Goal: Task Accomplishment & Management: Complete application form

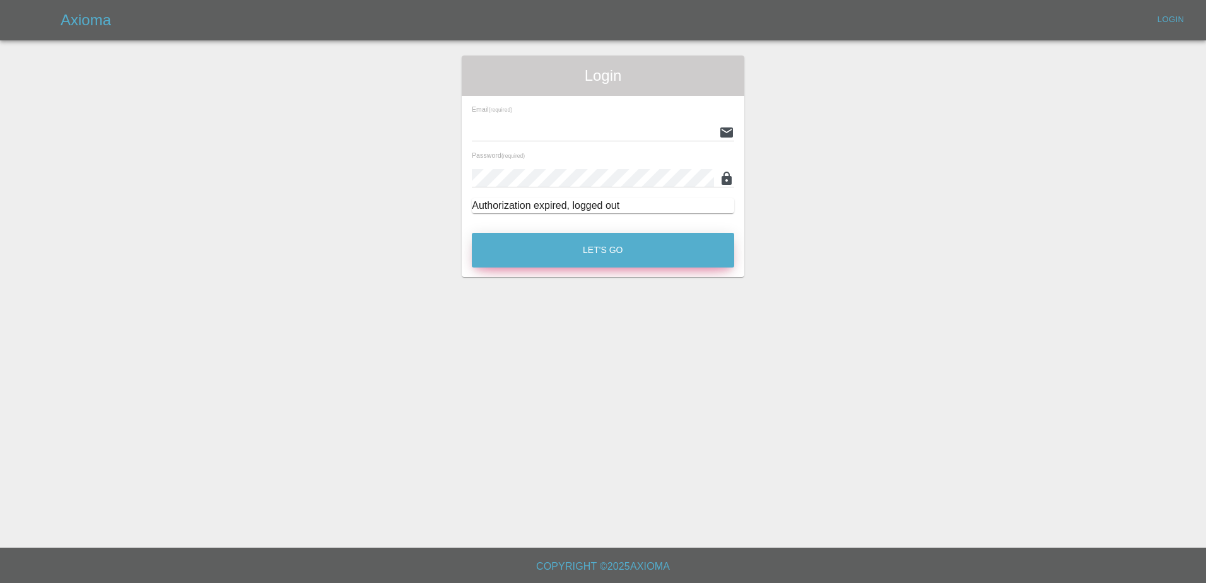
type input "[PERSON_NAME][EMAIL_ADDRESS][PERSON_NAME][DOMAIN_NAME]"
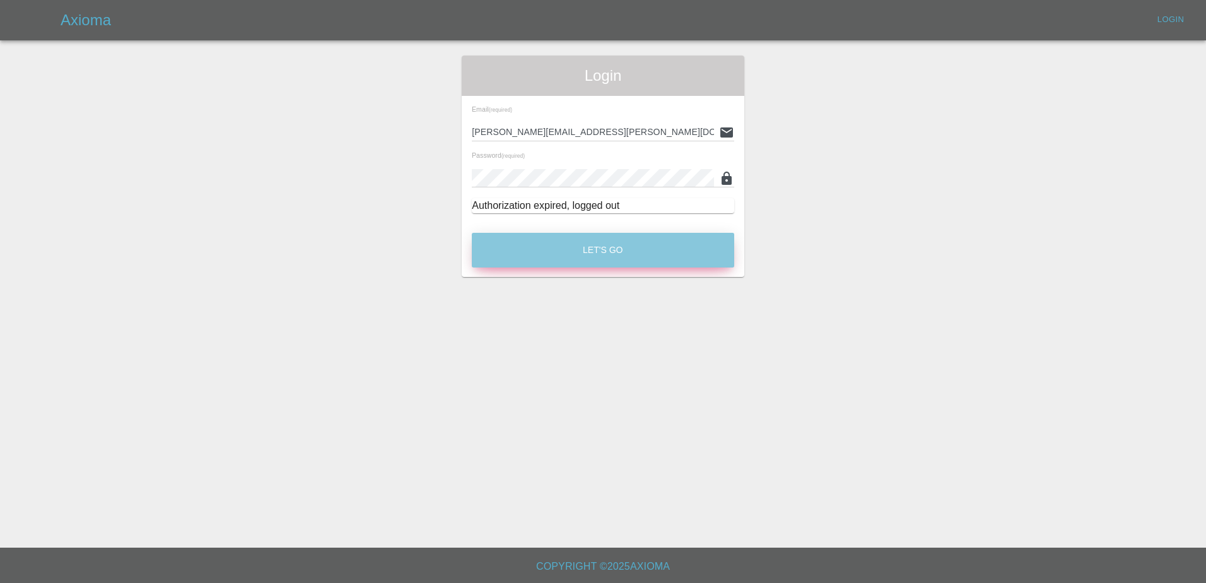
click at [543, 247] on button "Let's Go" at bounding box center [603, 250] width 262 height 35
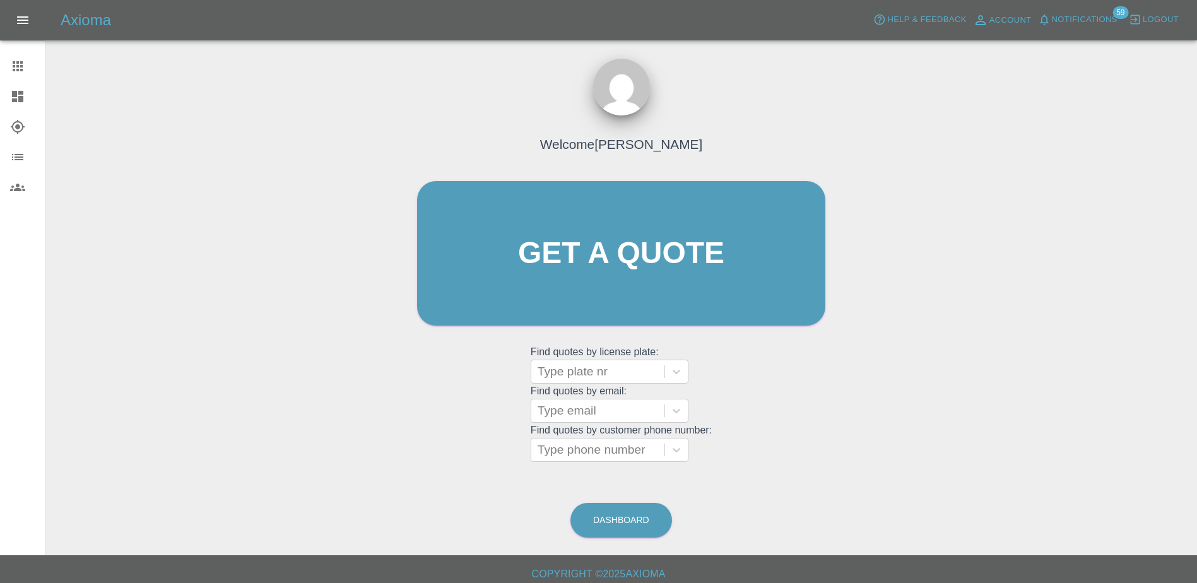
click at [619, 356] on grid "Find quotes by license plate: Type plate nr" at bounding box center [621, 364] width 181 height 37
click at [615, 363] on div at bounding box center [598, 372] width 121 height 18
paste input "DT25VZW"
type input "DT25VZW"
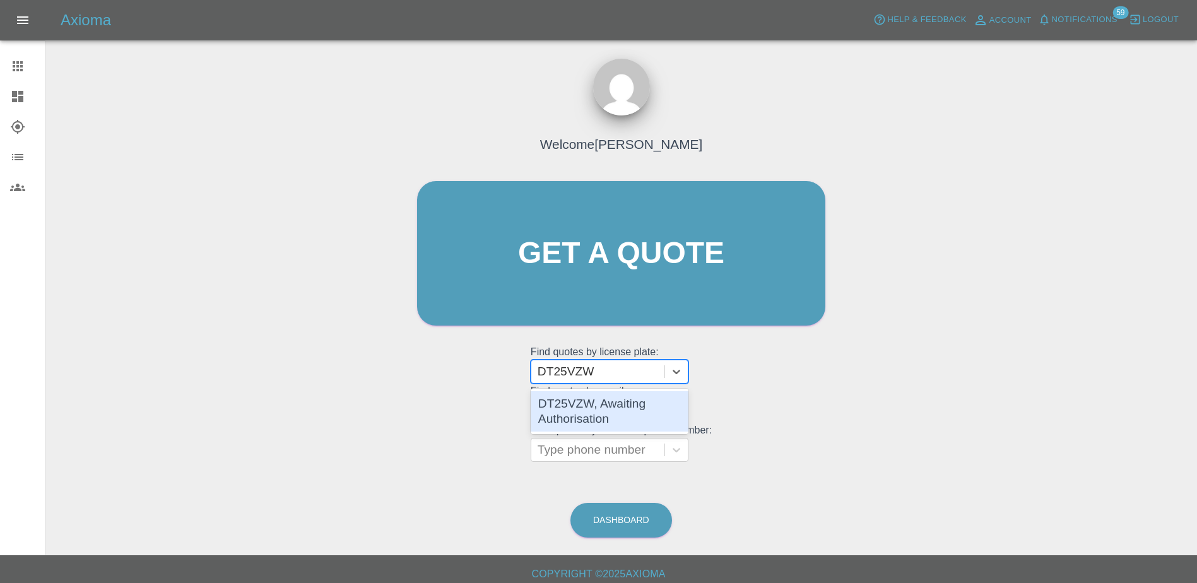
click at [611, 409] on div "DT25VZW, Awaiting Authorisation" at bounding box center [610, 411] width 158 height 40
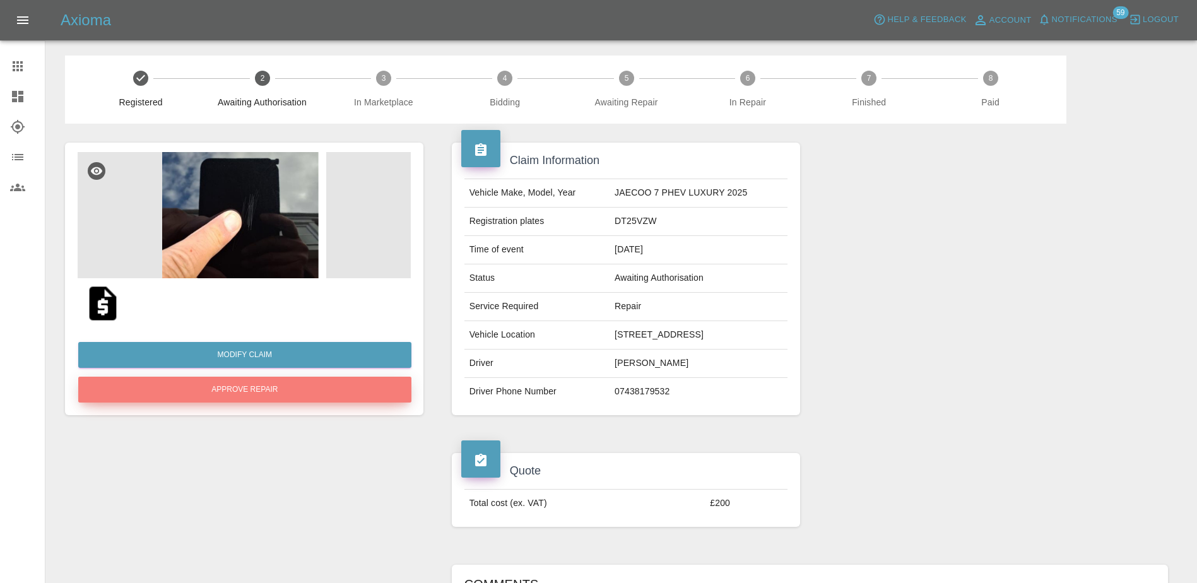
click at [269, 396] on button "Approve Repair" at bounding box center [244, 390] width 333 height 26
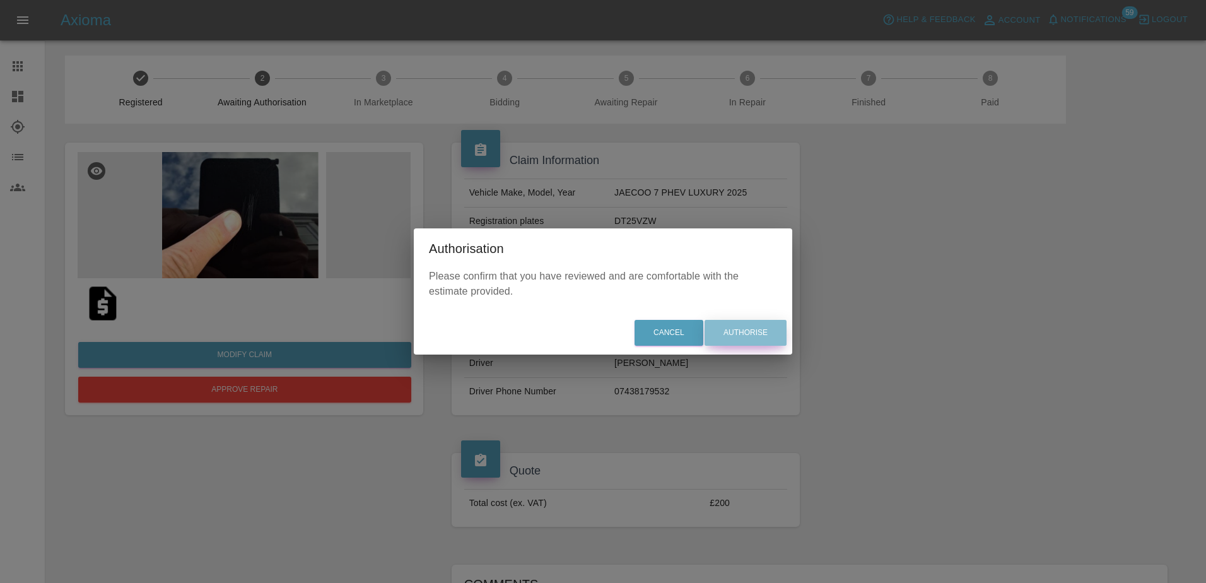
click at [776, 332] on button "Authorise" at bounding box center [746, 333] width 82 height 26
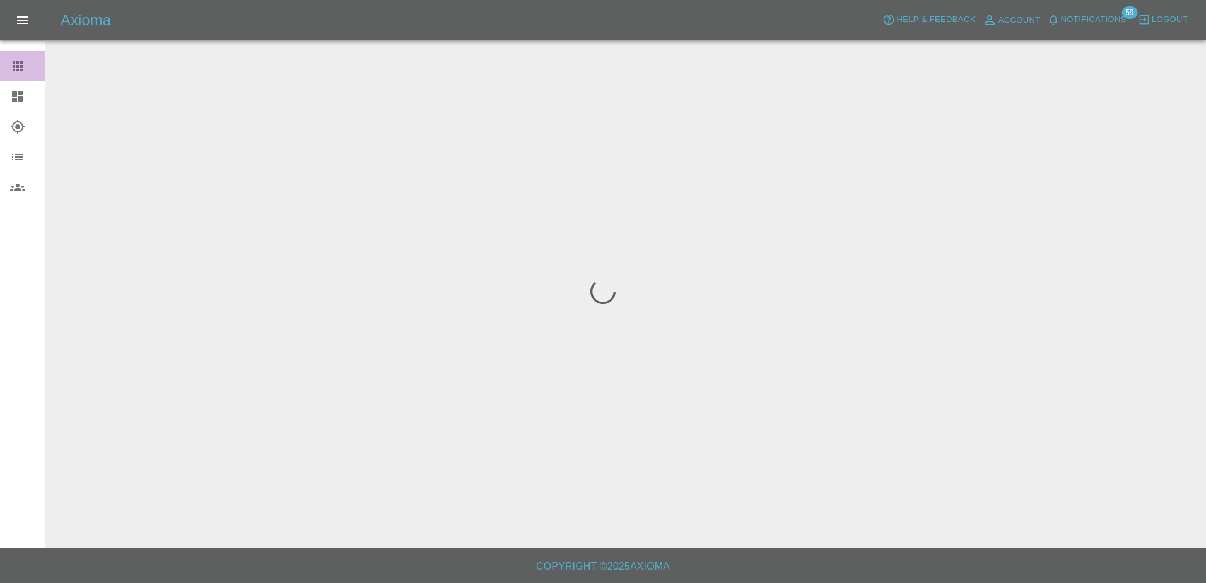
click at [20, 68] on icon at bounding box center [17, 66] width 15 height 15
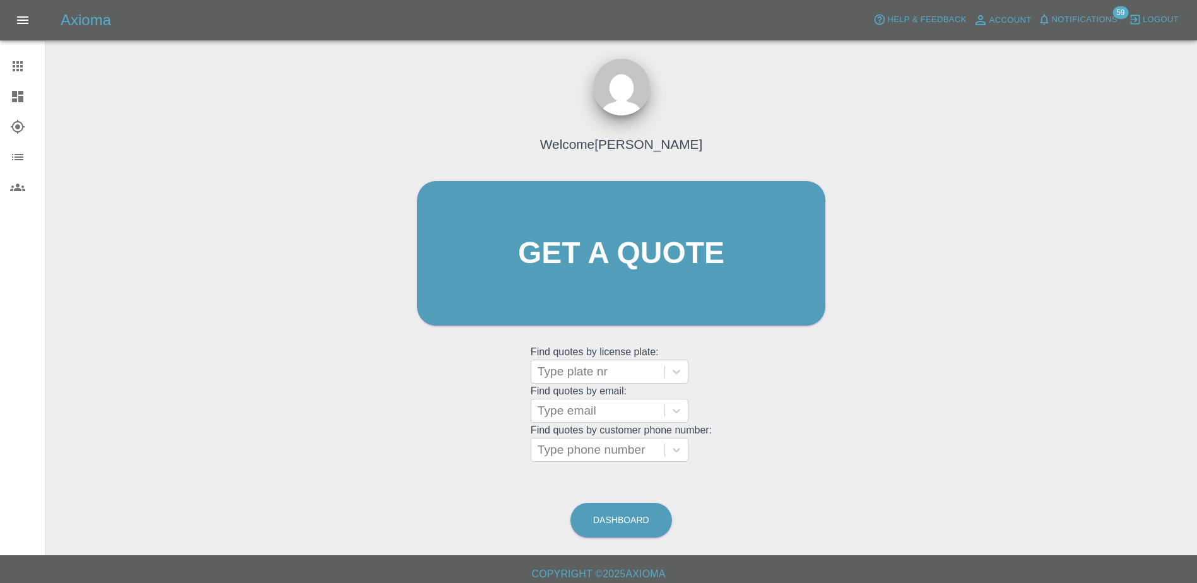
click at [17, 105] on link "Dashboard" at bounding box center [22, 96] width 45 height 30
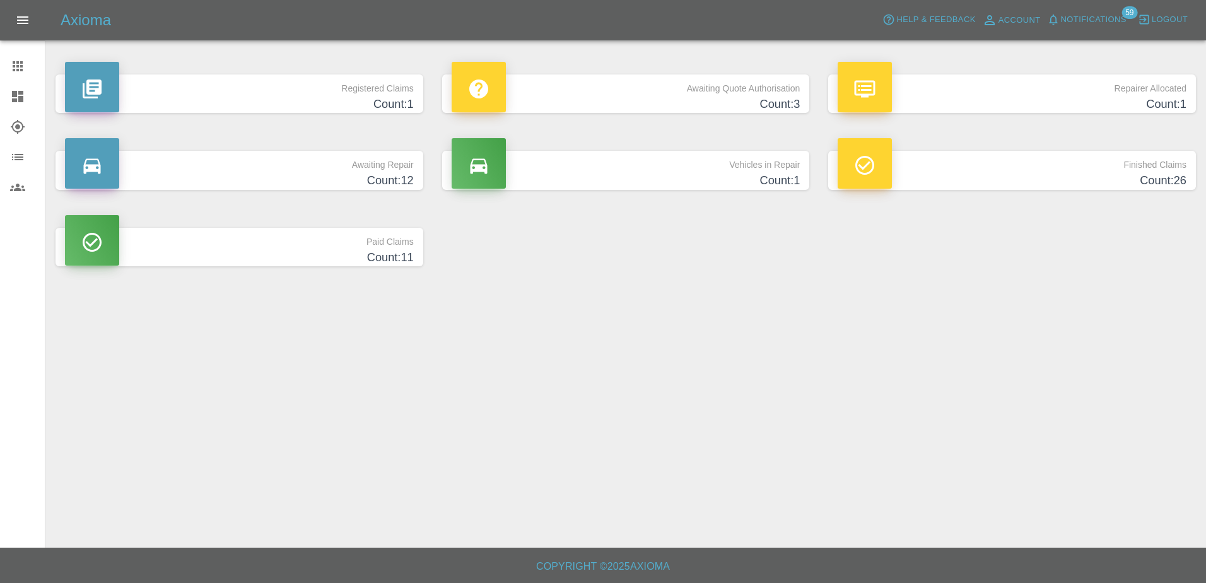
click at [608, 91] on p "Awaiting Quote Authorisation" at bounding box center [626, 84] width 349 height 21
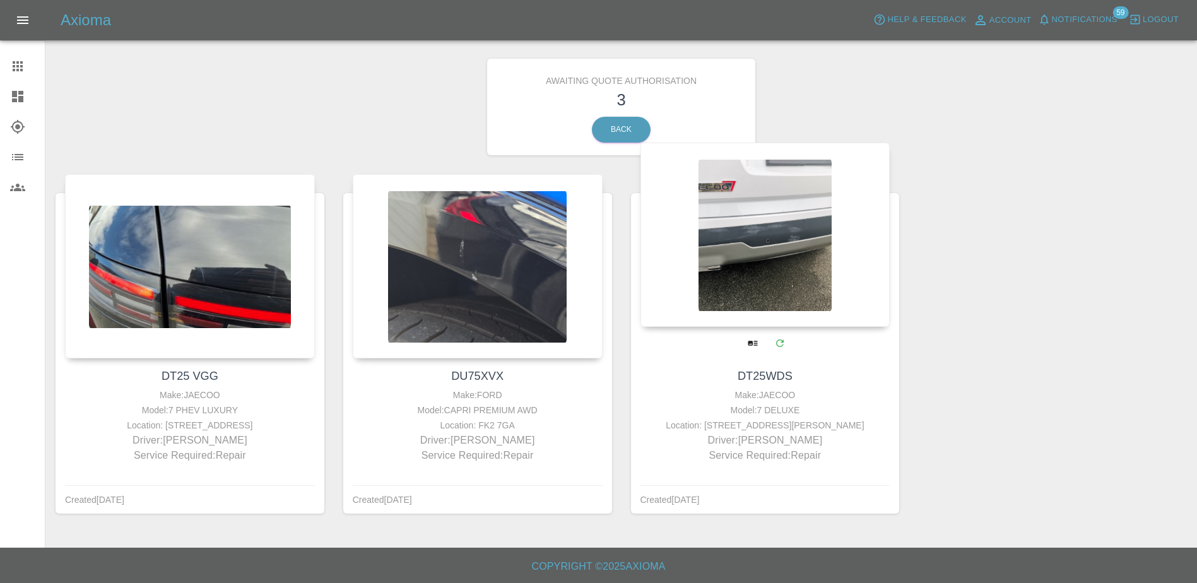
scroll to position [31, 0]
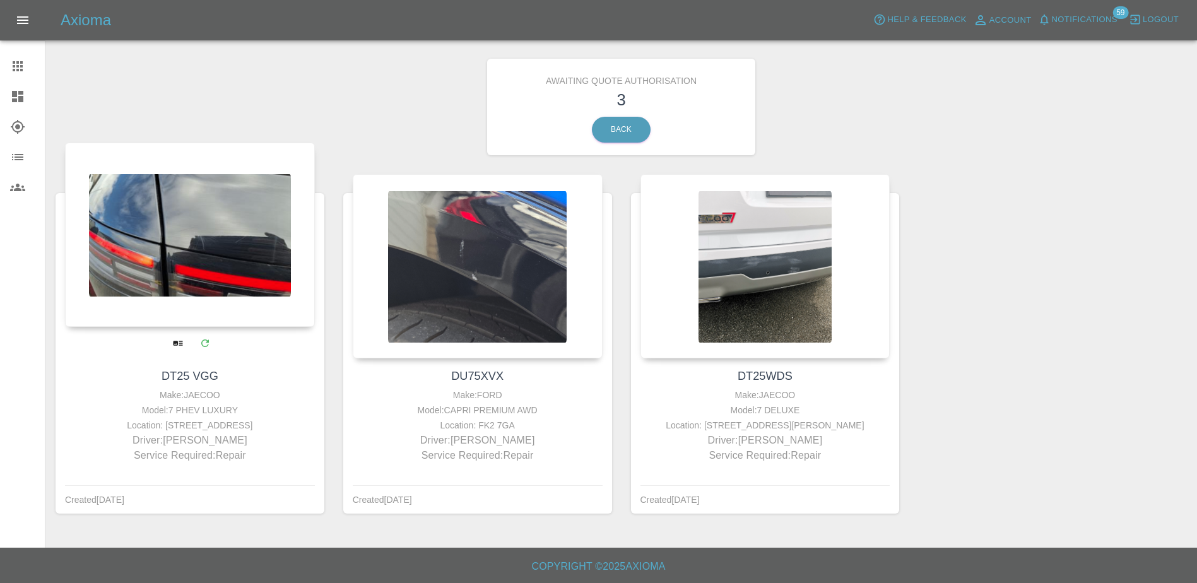
click at [204, 243] on div at bounding box center [190, 235] width 250 height 184
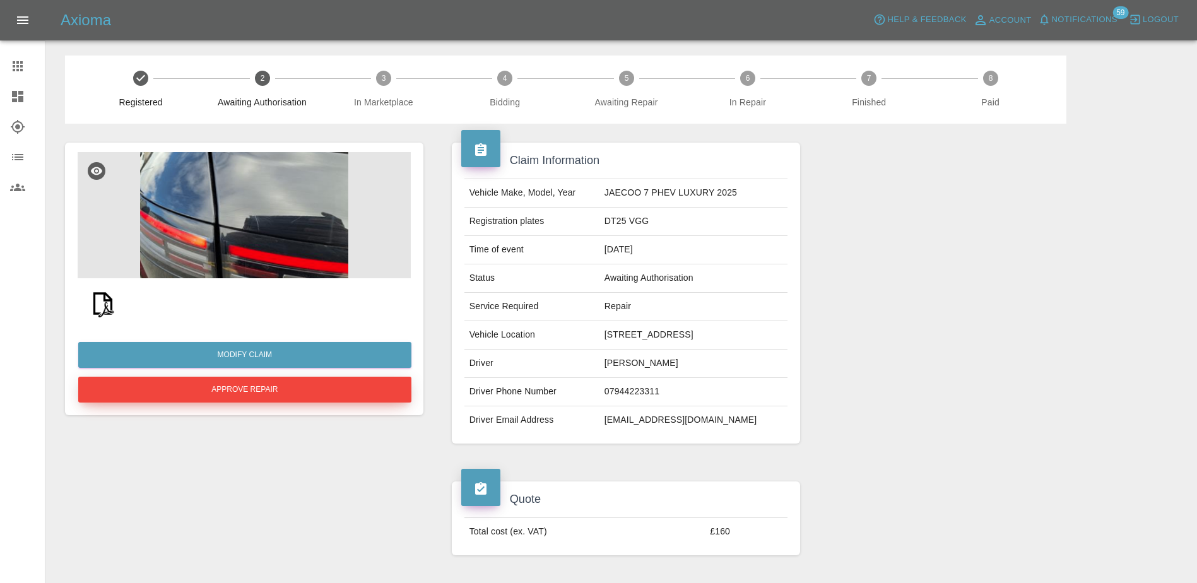
click at [262, 384] on button "Approve Repair" at bounding box center [244, 390] width 333 height 26
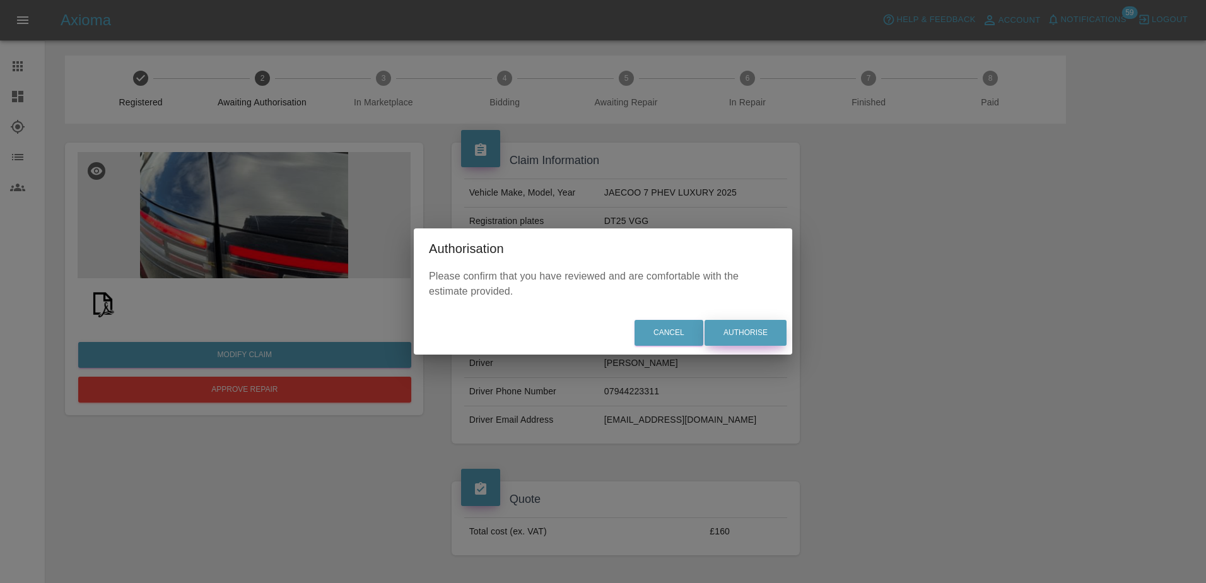
click at [735, 329] on button "Authorise" at bounding box center [746, 333] width 82 height 26
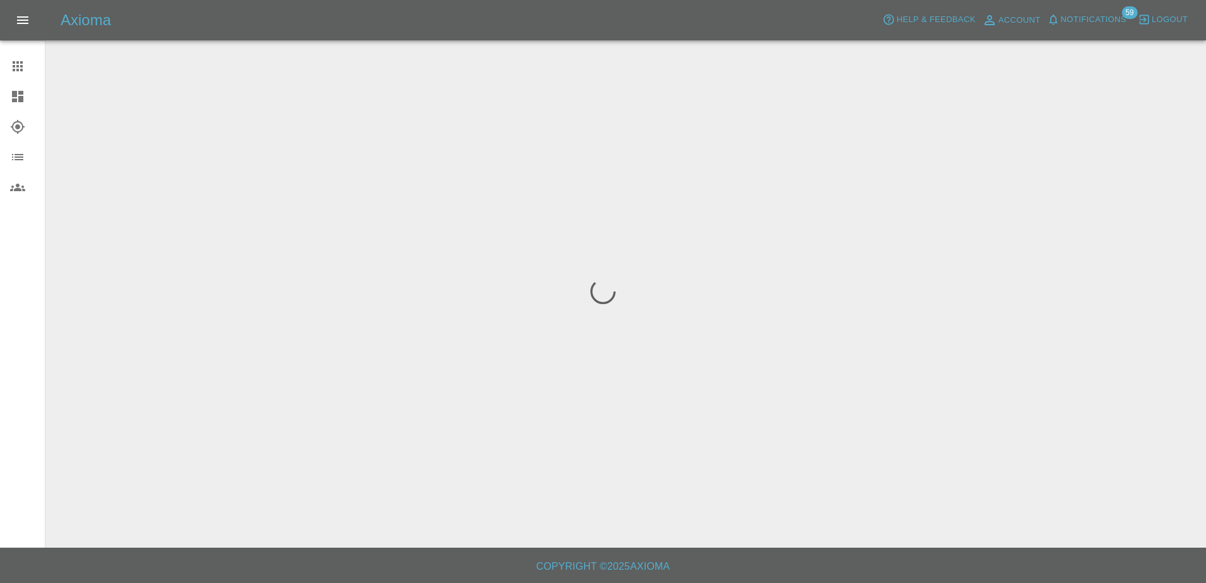
click at [21, 73] on icon at bounding box center [17, 66] width 15 height 15
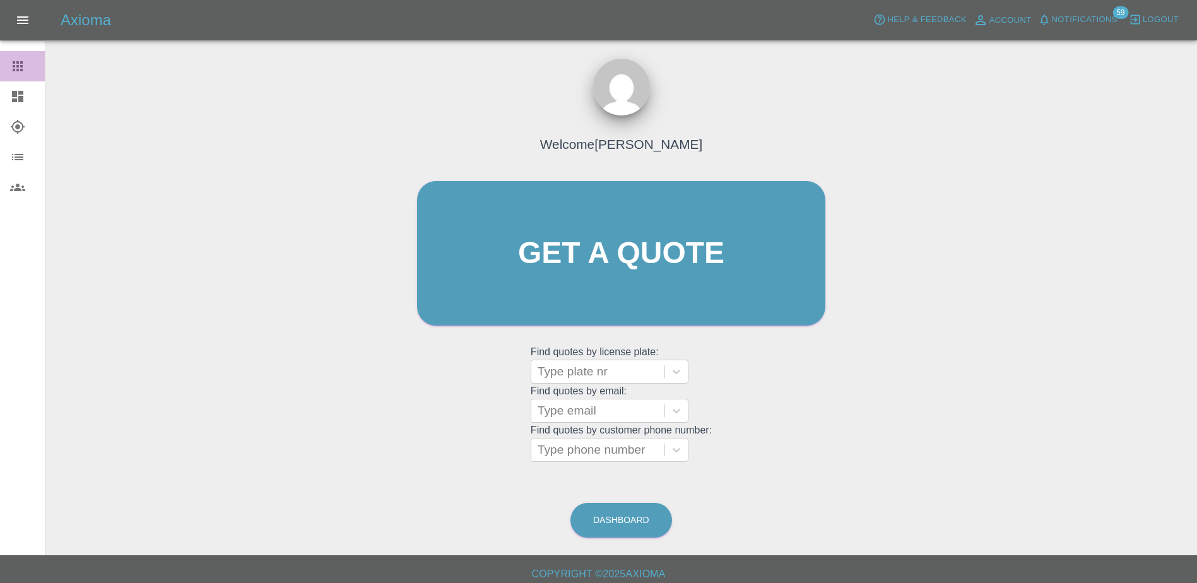
click at [16, 62] on icon at bounding box center [18, 66] width 10 height 10
click at [18, 105] on link "Dashboard" at bounding box center [22, 96] width 45 height 30
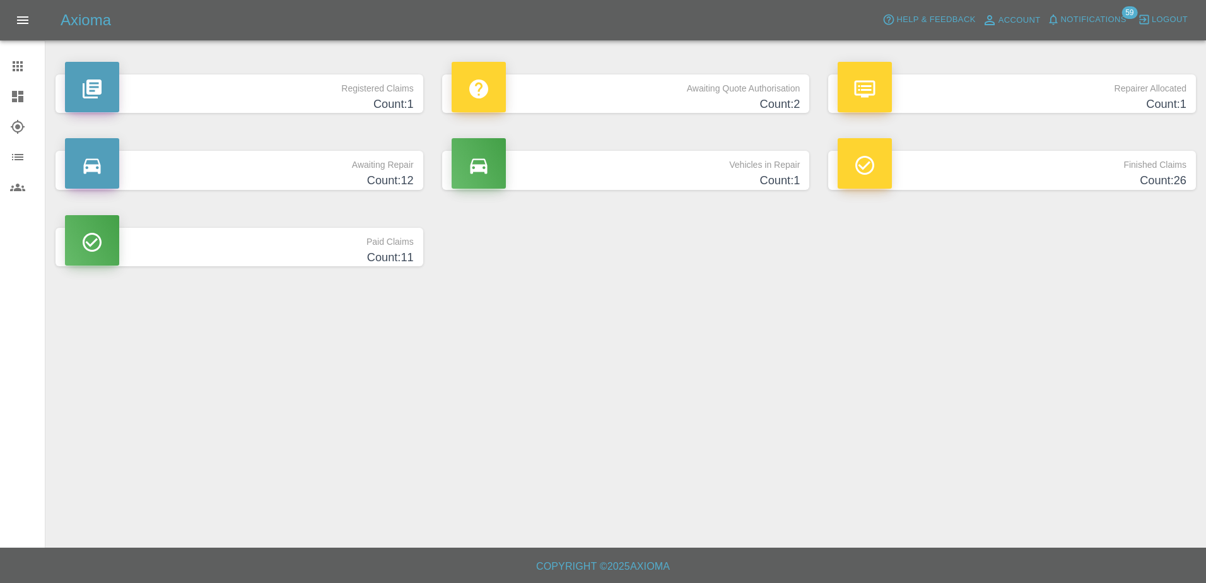
click at [585, 83] on p "Awaiting Quote Authorisation" at bounding box center [626, 84] width 349 height 21
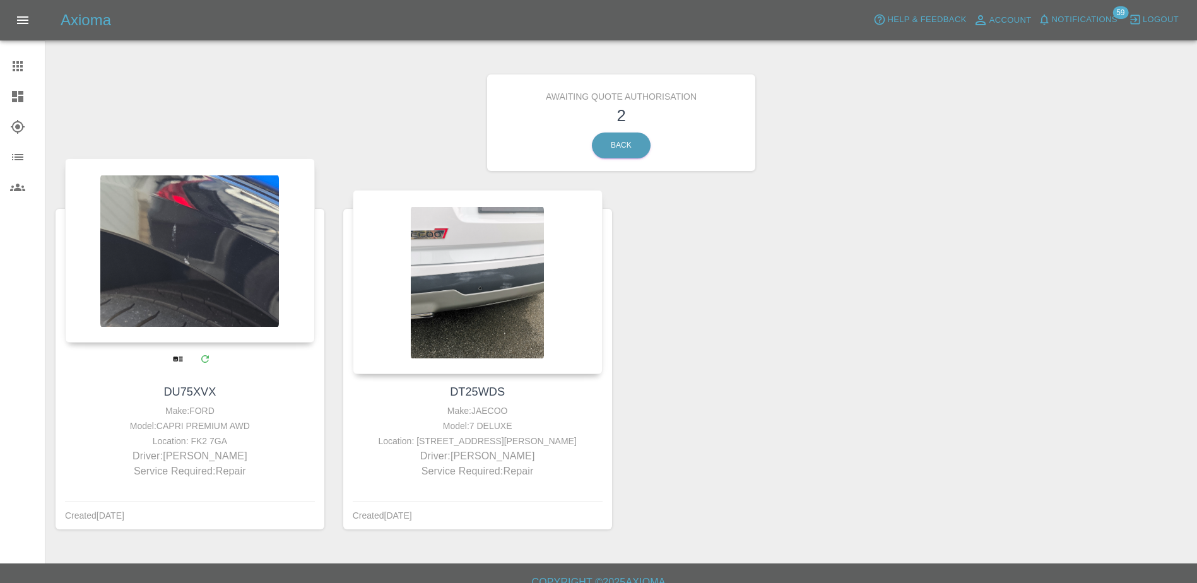
click at [199, 286] on div at bounding box center [190, 250] width 250 height 184
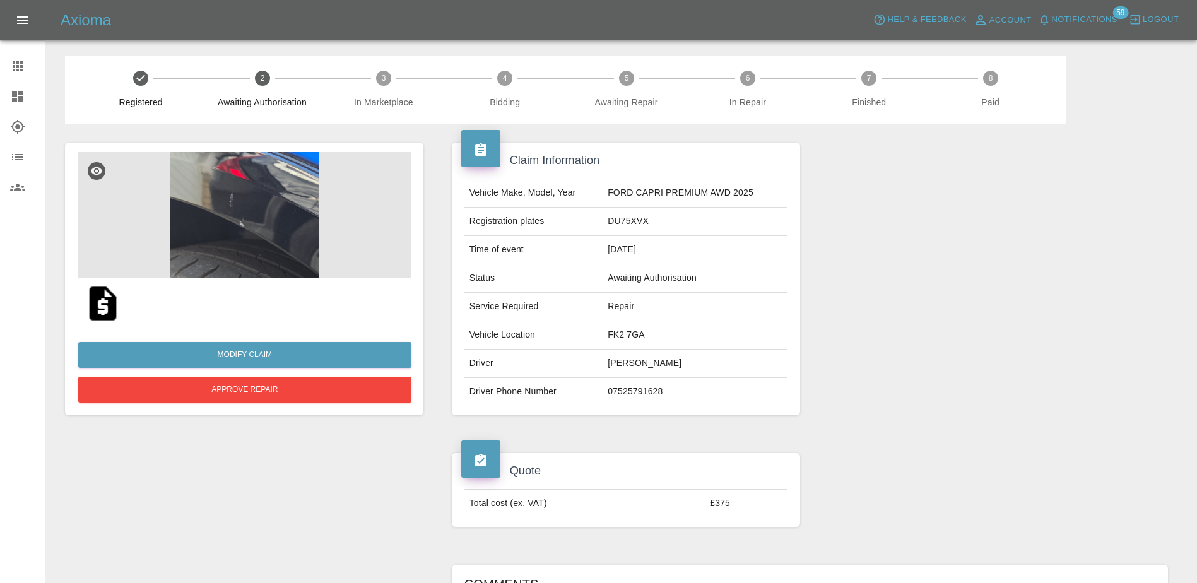
click at [267, 216] on img at bounding box center [244, 215] width 333 height 126
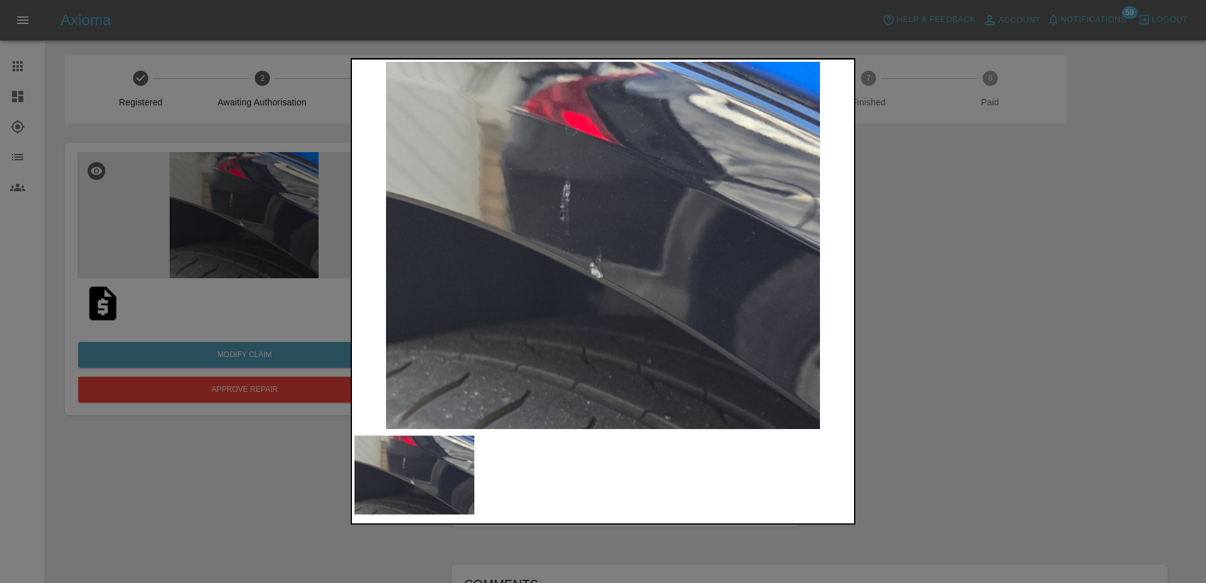
click at [279, 461] on div at bounding box center [603, 291] width 1206 height 583
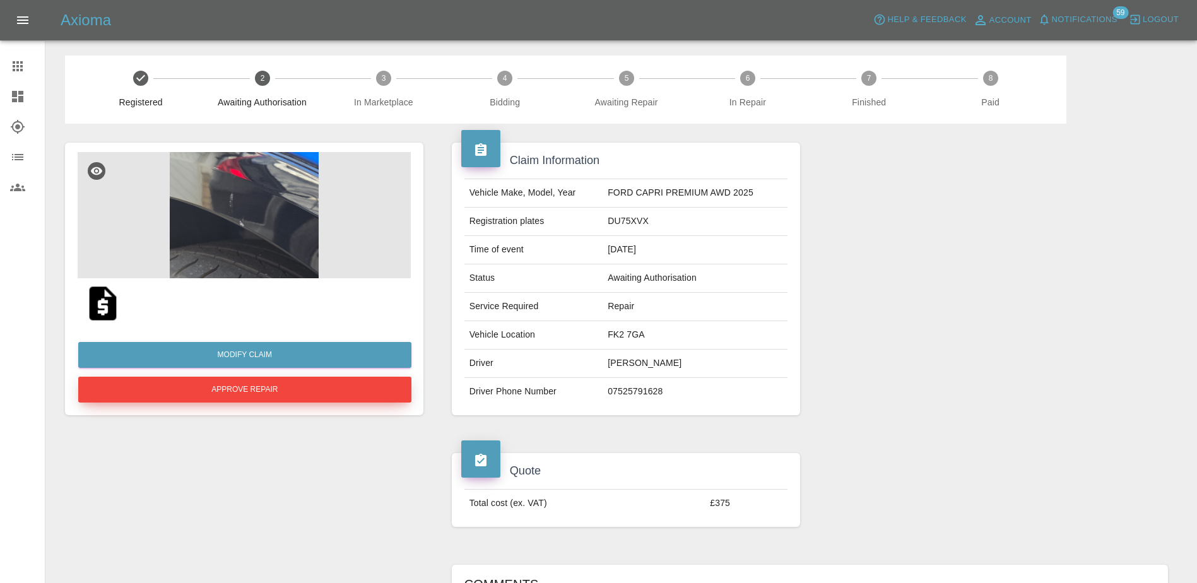
click at [275, 390] on button "Approve Repair" at bounding box center [244, 390] width 333 height 26
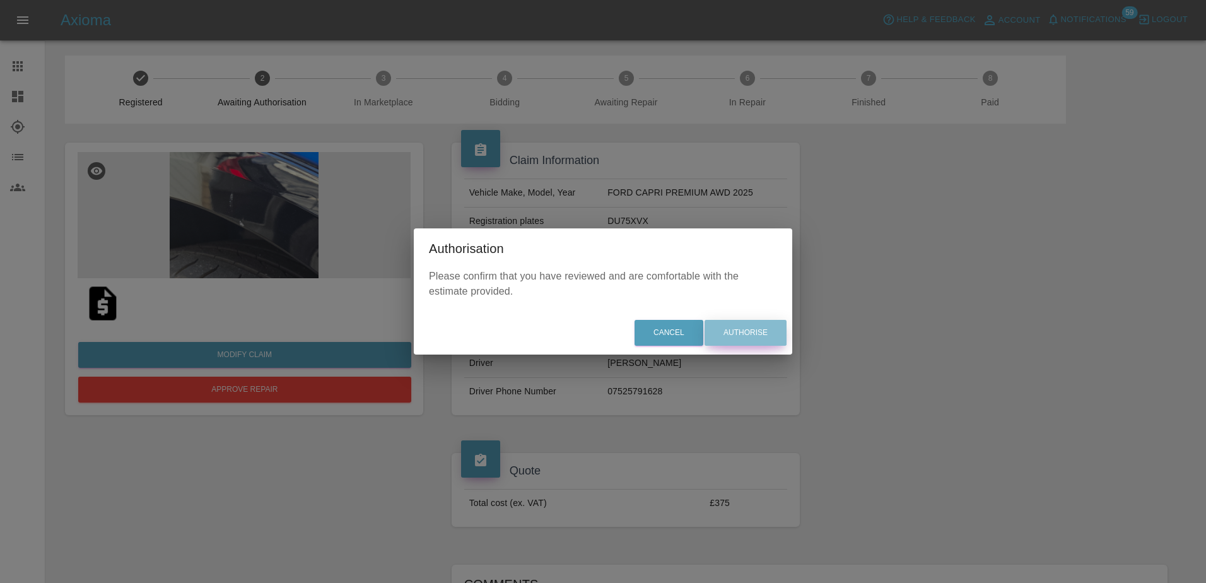
click at [749, 326] on button "Authorise" at bounding box center [746, 333] width 82 height 26
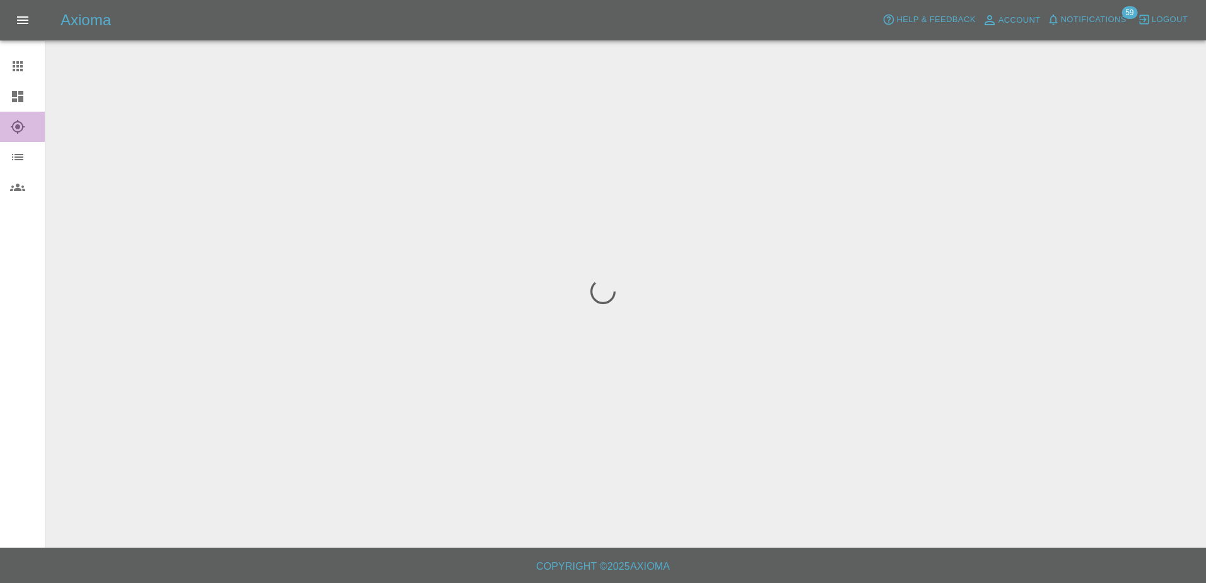
click at [21, 112] on link "Explorer" at bounding box center [22, 127] width 45 height 30
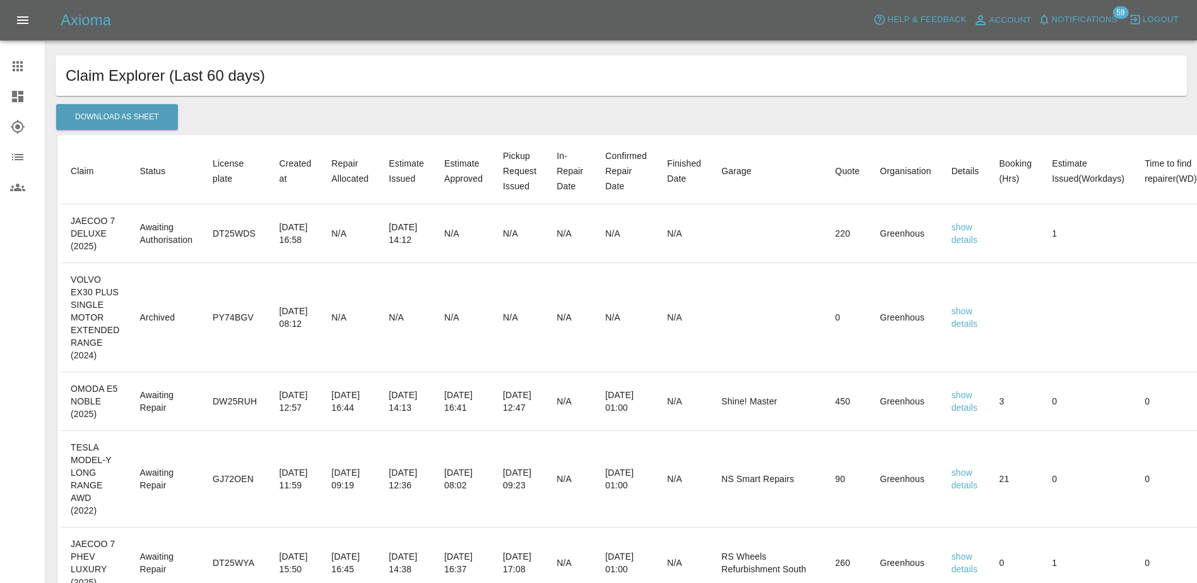
click at [20, 103] on icon at bounding box center [17, 96] width 15 height 15
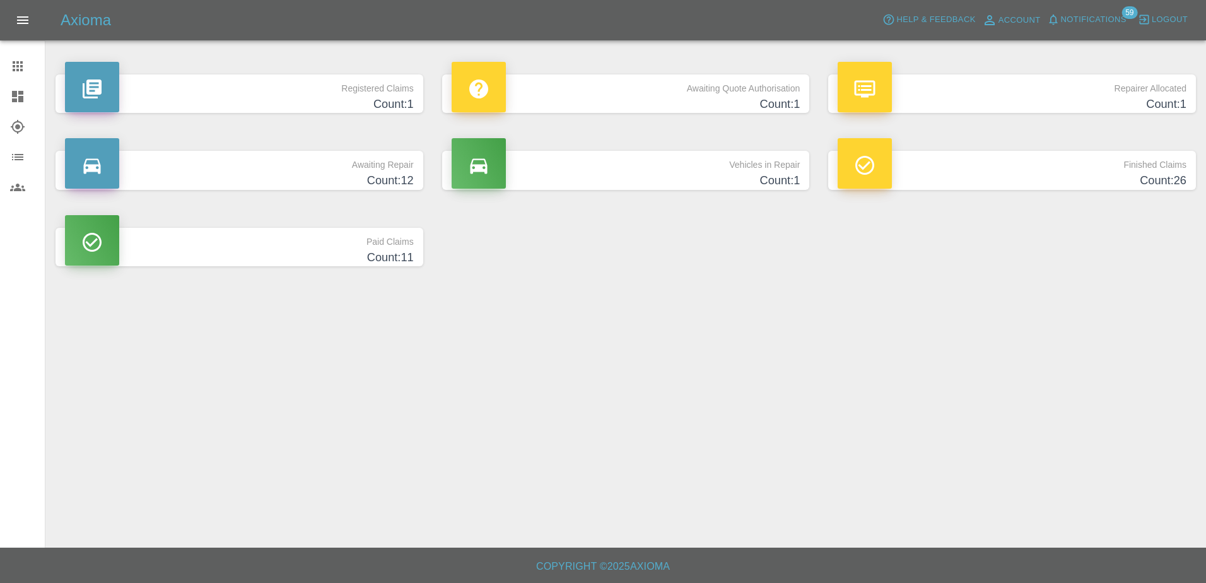
click at [637, 97] on h4 "Count: 1" at bounding box center [626, 104] width 349 height 17
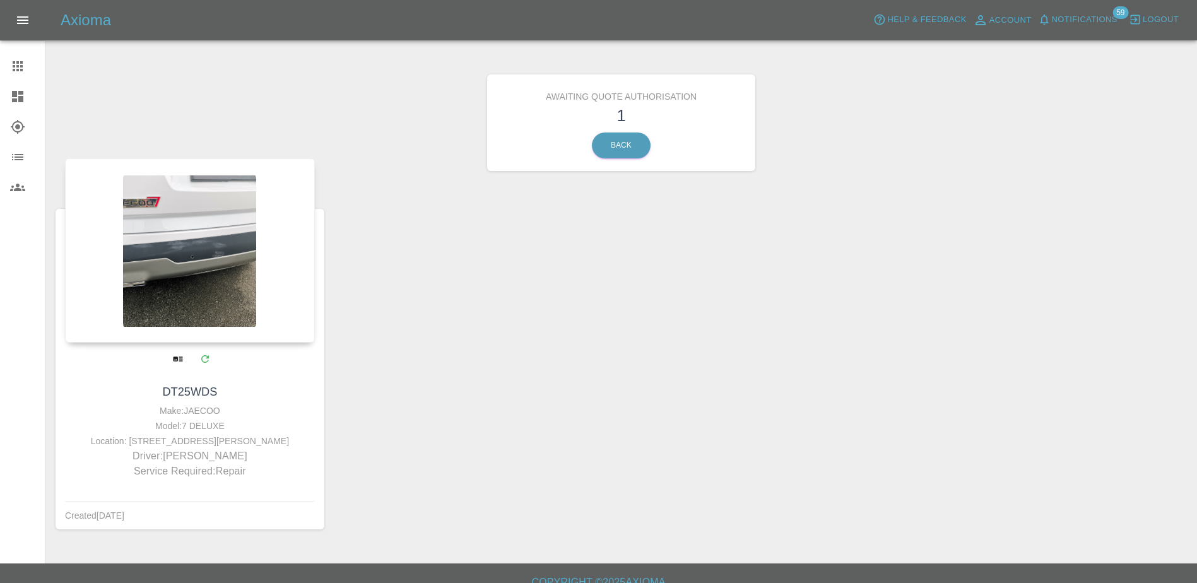
click at [215, 263] on div at bounding box center [190, 250] width 250 height 184
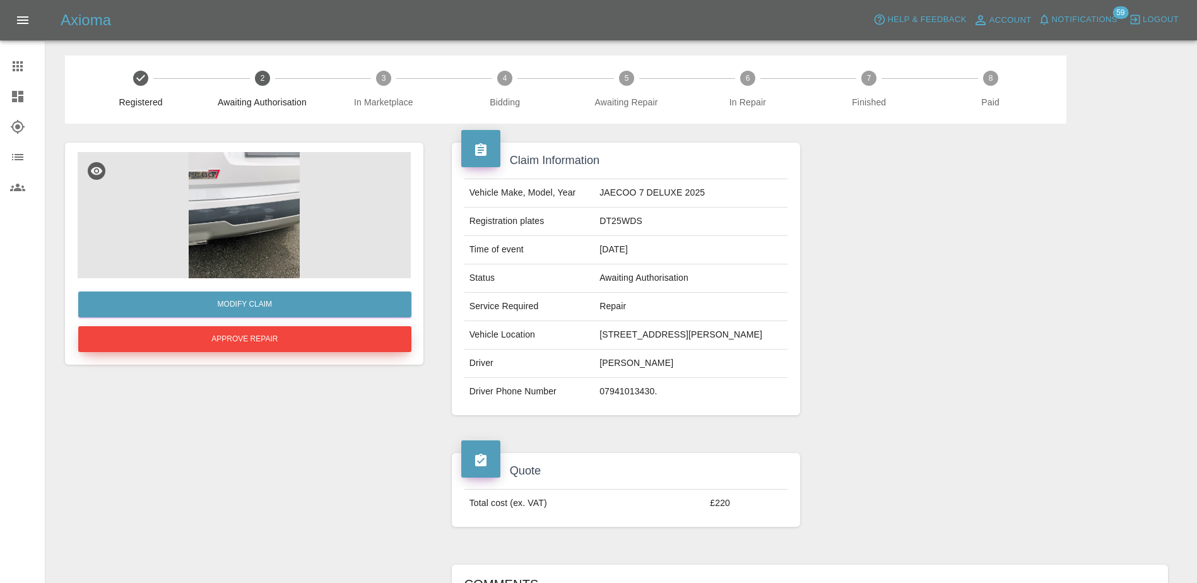
click at [305, 336] on button "Approve Repair" at bounding box center [244, 339] width 333 height 26
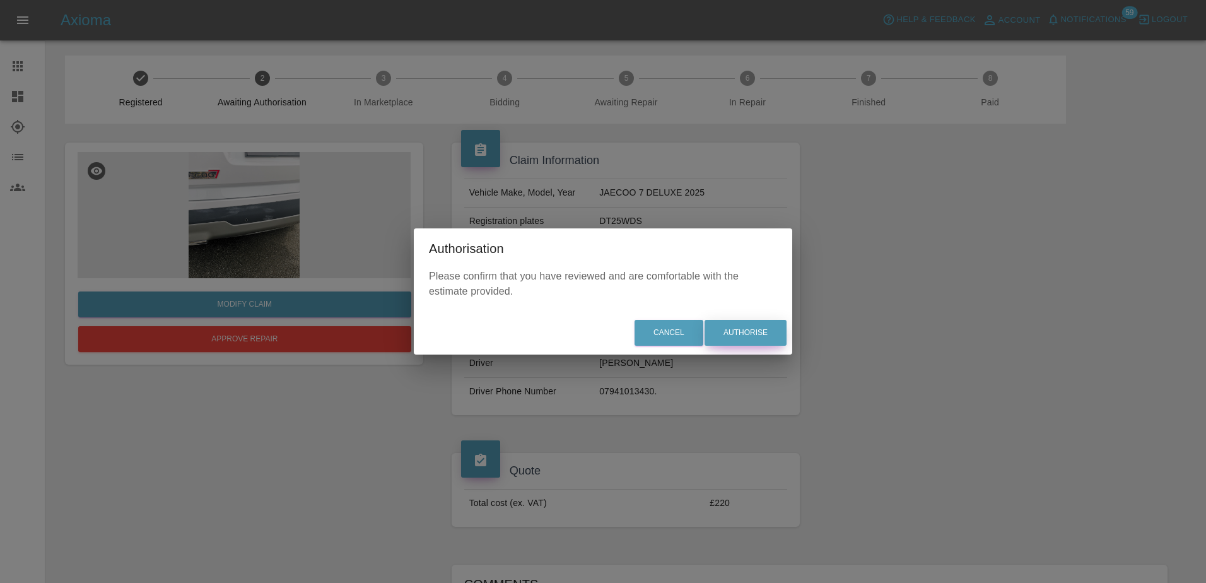
click at [721, 331] on button "Authorise" at bounding box center [746, 333] width 82 height 26
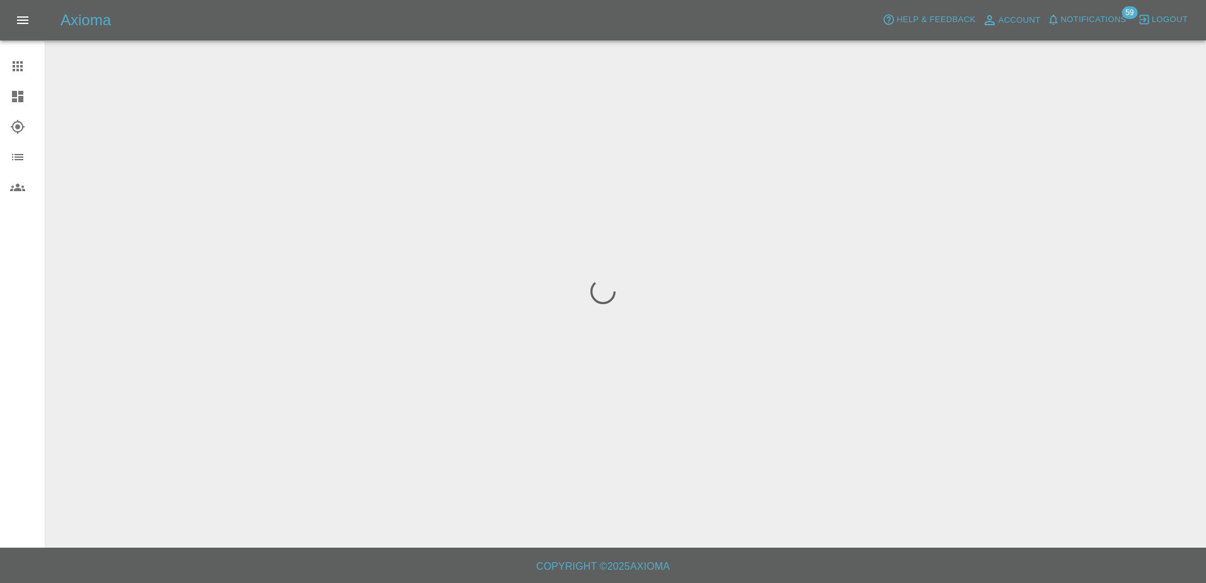
click at [25, 108] on link "Dashboard" at bounding box center [22, 96] width 45 height 30
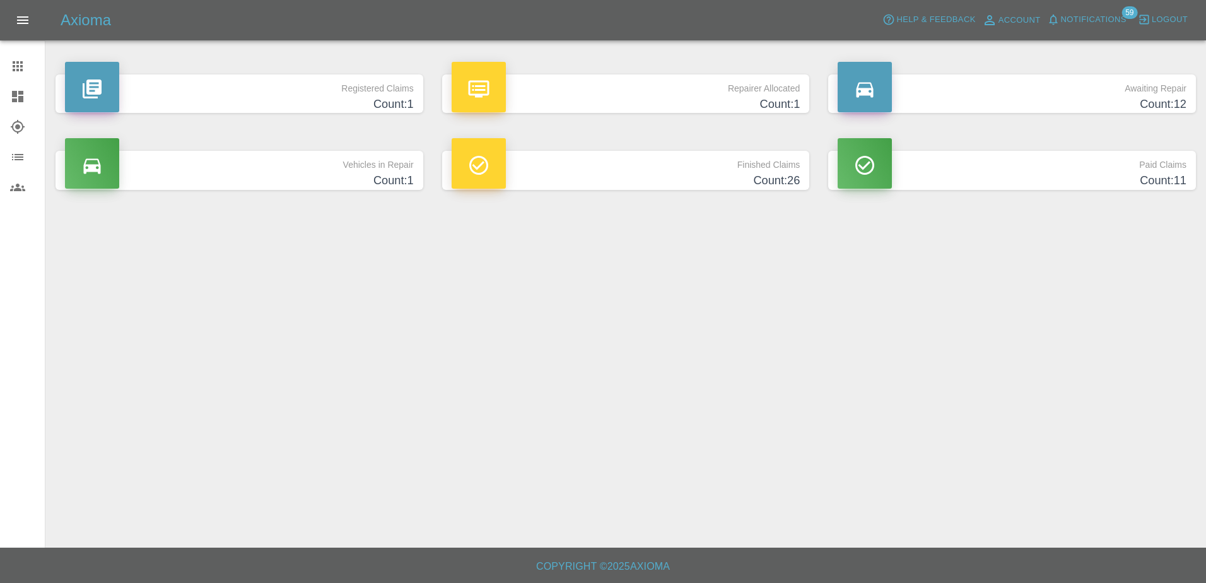
click at [617, 47] on div at bounding box center [626, 35] width 1141 height 40
click at [621, 91] on p "Repairer Allocated" at bounding box center [626, 84] width 349 height 21
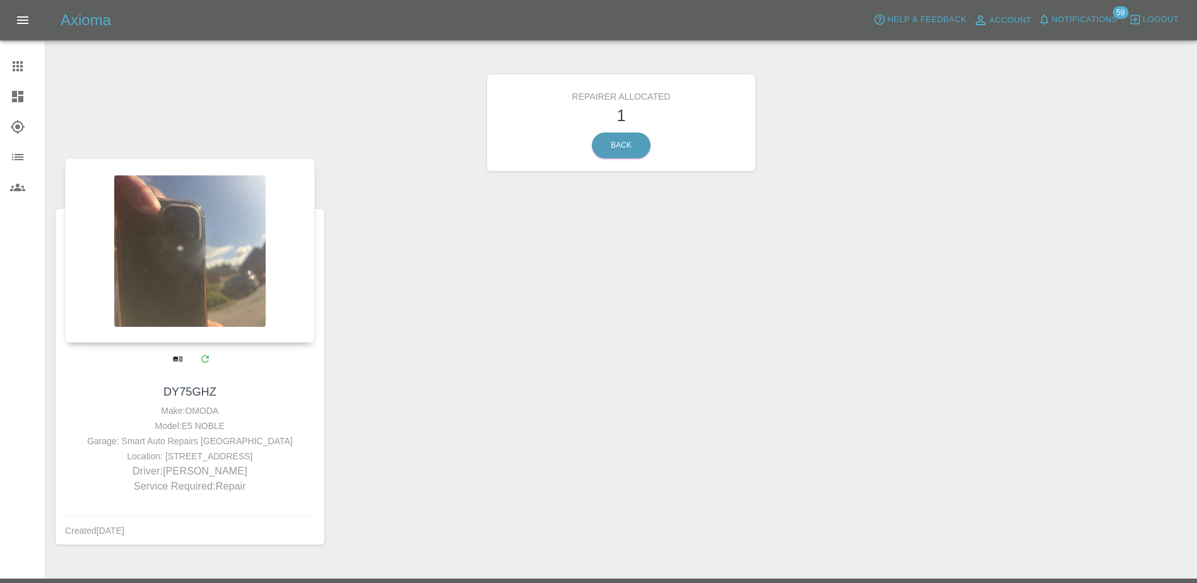
click at [252, 278] on div at bounding box center [190, 250] width 250 height 184
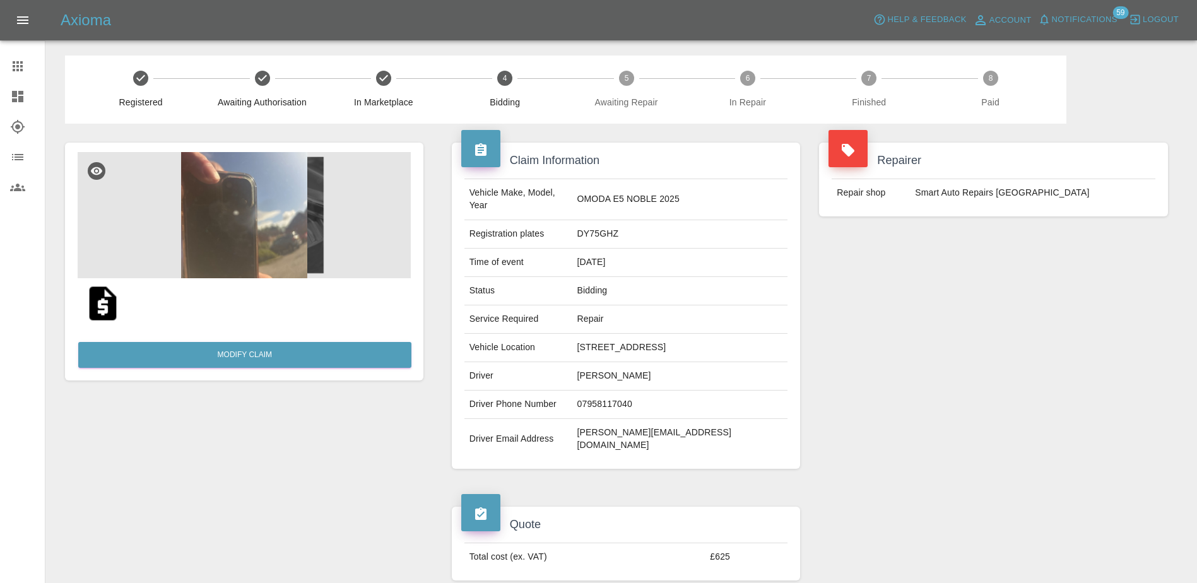
click at [287, 211] on img at bounding box center [244, 215] width 333 height 126
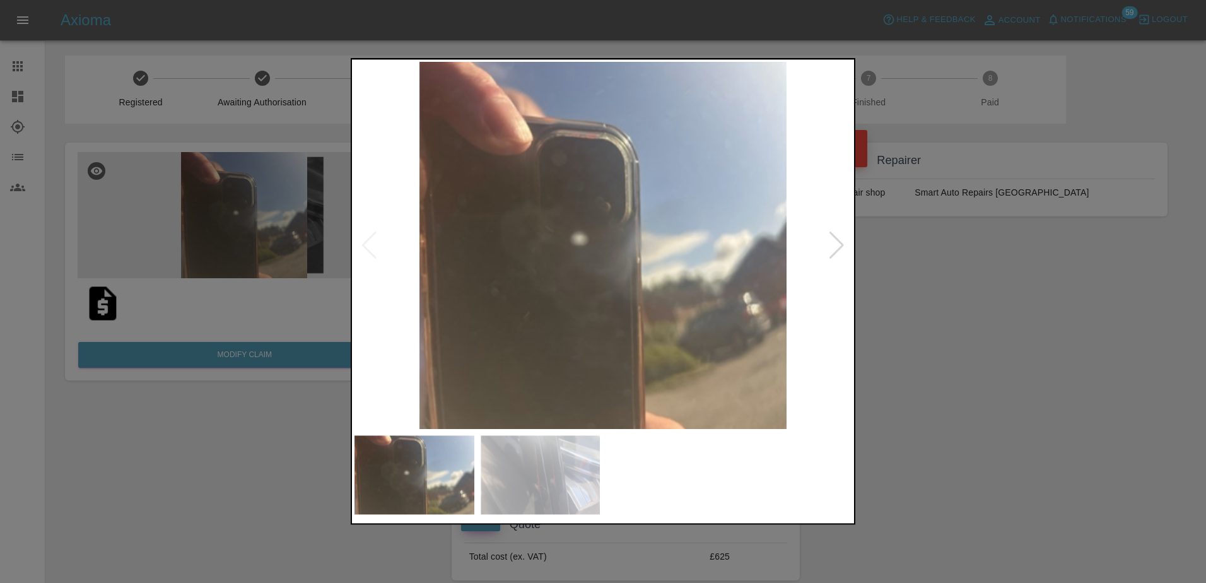
click at [825, 238] on img at bounding box center [603, 245] width 497 height 367
click at [831, 238] on div at bounding box center [836, 246] width 17 height 28
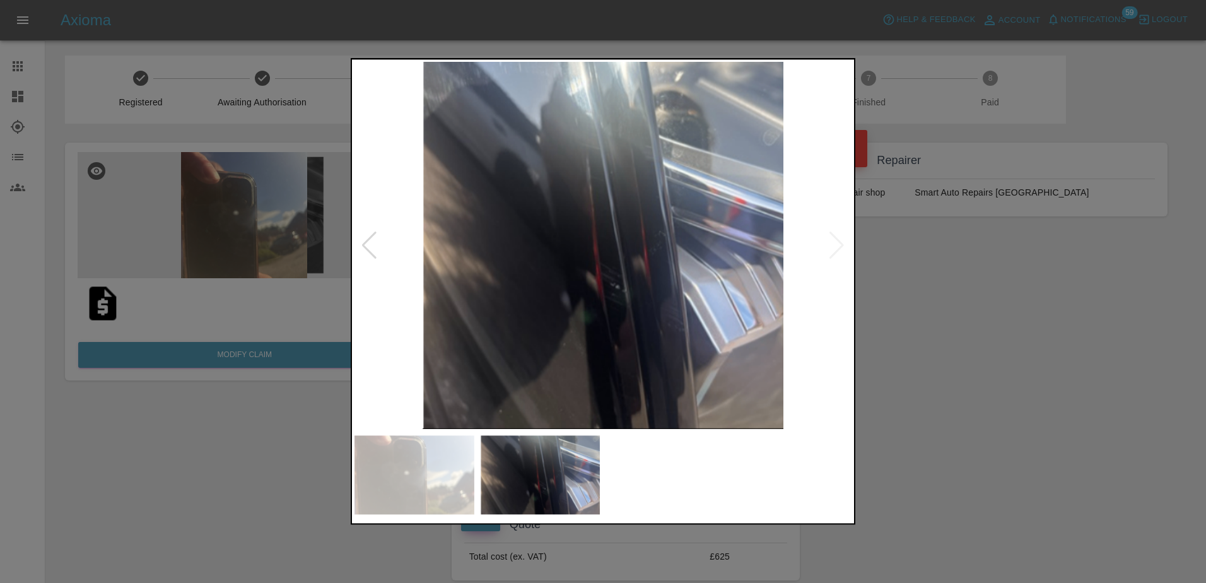
click at [831, 238] on img at bounding box center [603, 245] width 497 height 367
click at [977, 295] on div at bounding box center [603, 291] width 1206 height 583
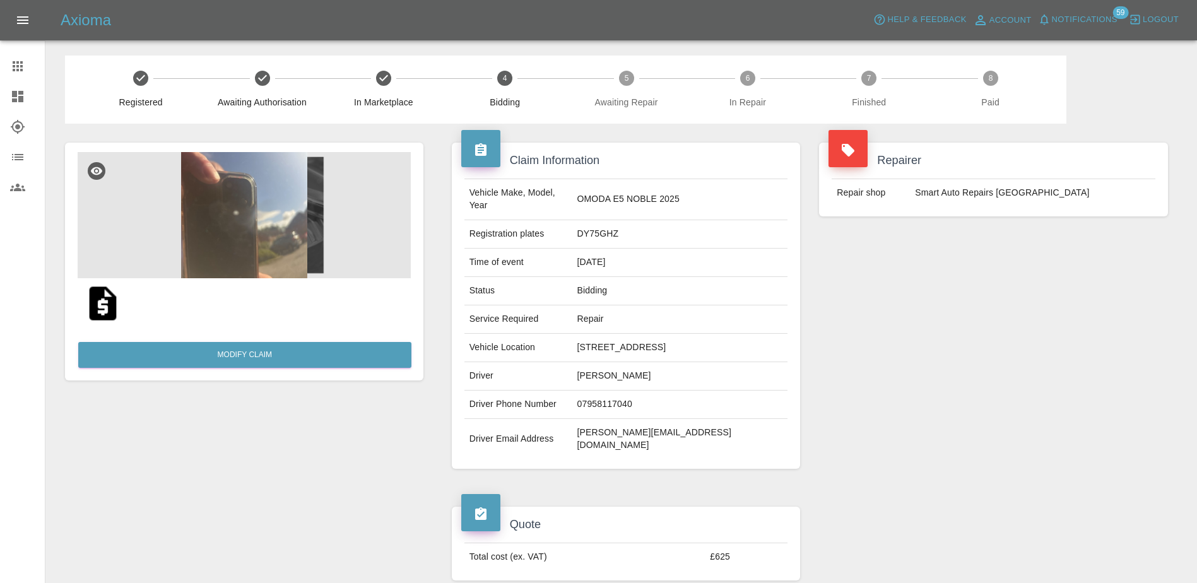
click at [19, 74] on link "Claims" at bounding box center [22, 66] width 45 height 30
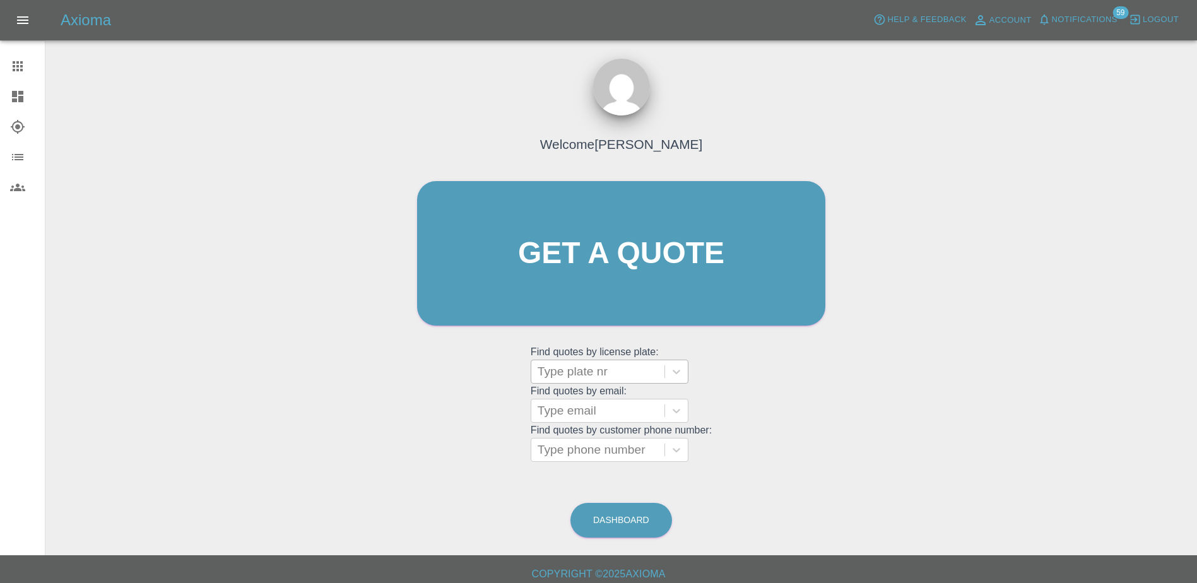
click at [621, 370] on div at bounding box center [598, 372] width 121 height 18
paste input "DY75GMU"
type input "DY75GMU"
click at [618, 409] on div "DY75GMU, Finished" at bounding box center [610, 403] width 158 height 25
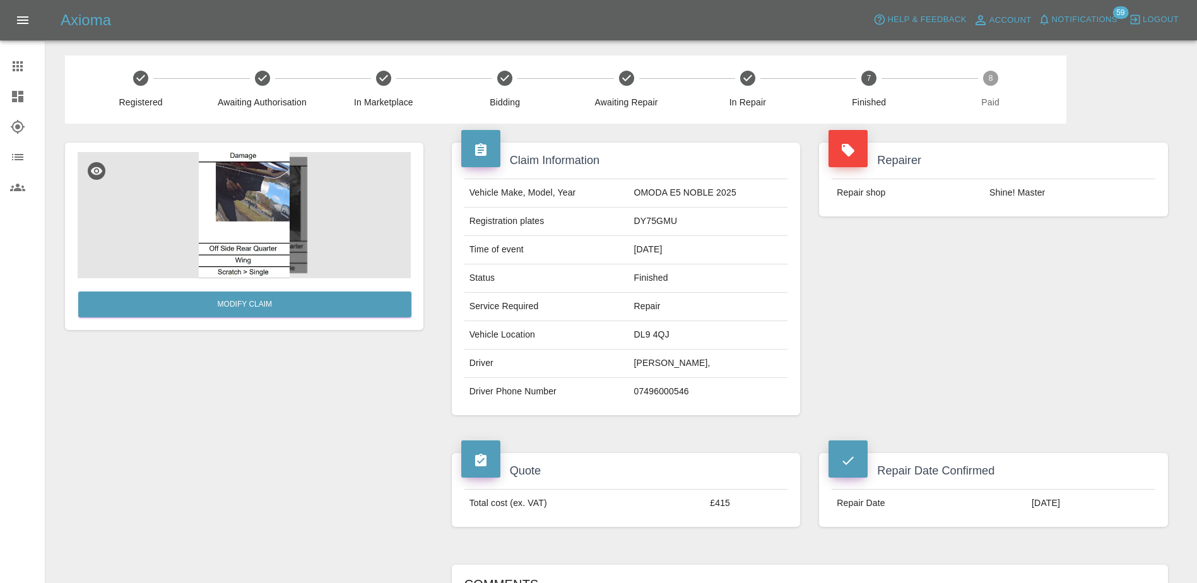
click at [252, 213] on img at bounding box center [244, 215] width 333 height 126
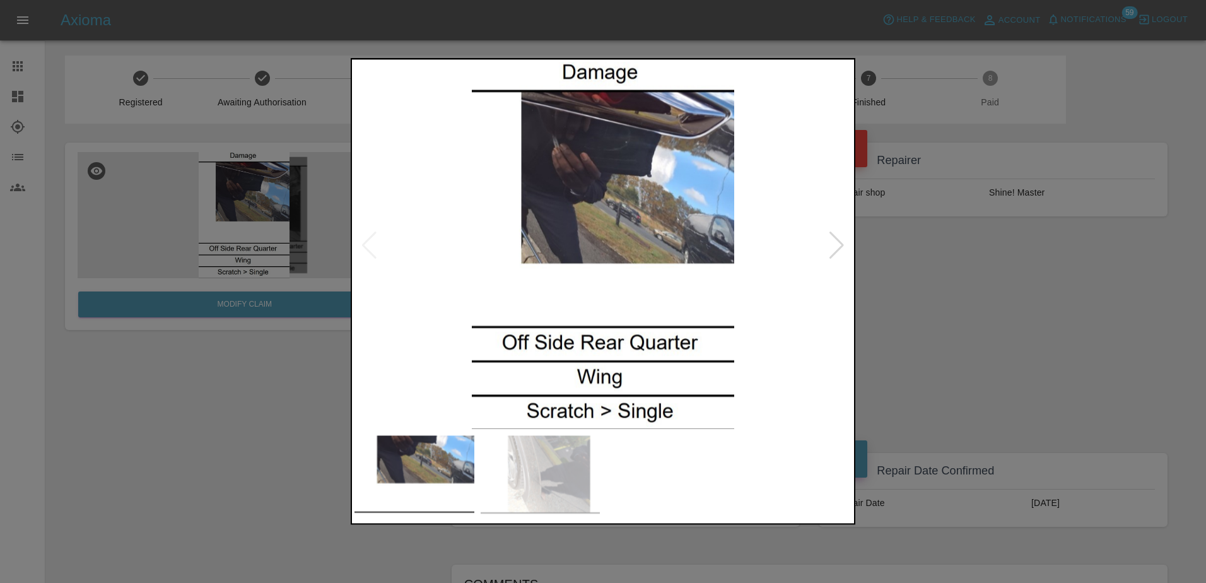
click at [992, 314] on div at bounding box center [603, 291] width 1206 height 583
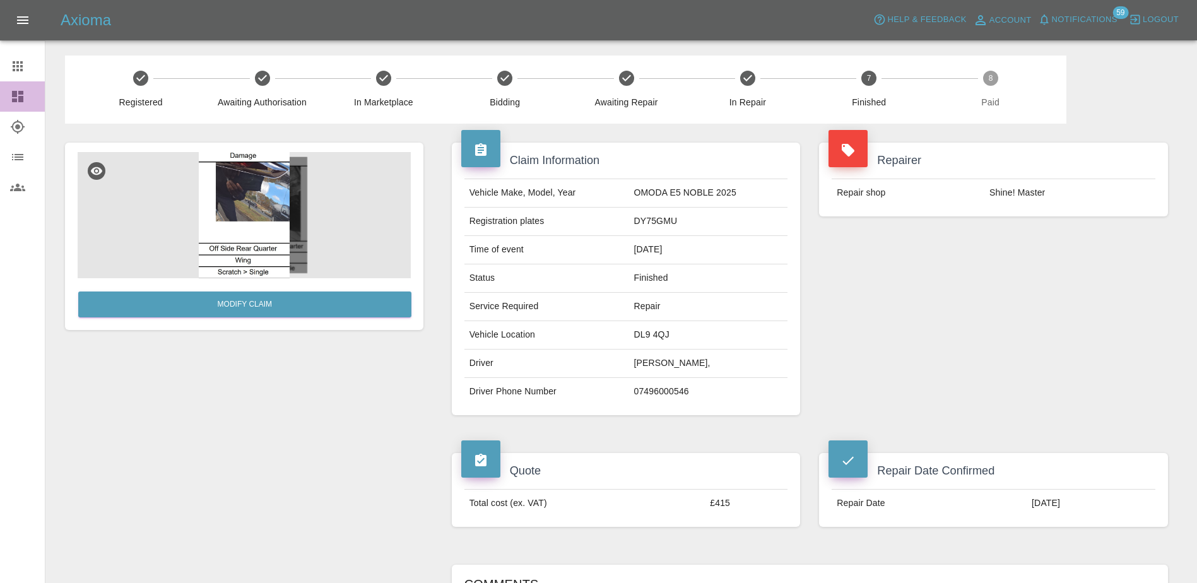
click at [25, 101] on icon at bounding box center [17, 96] width 15 height 15
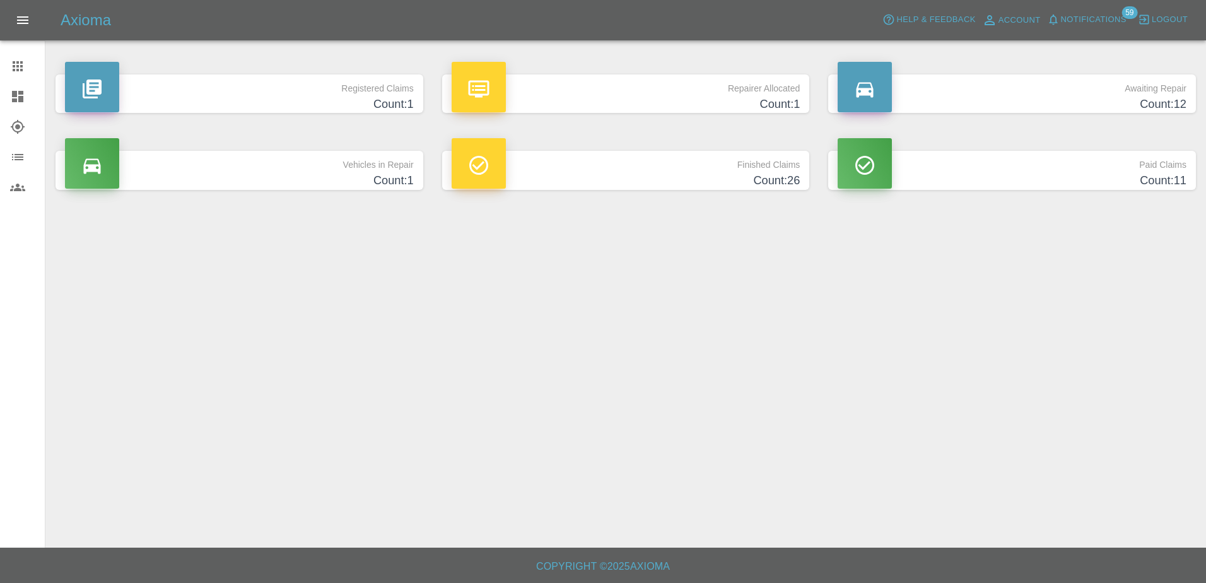
click at [19, 74] on link "Claims" at bounding box center [22, 66] width 45 height 30
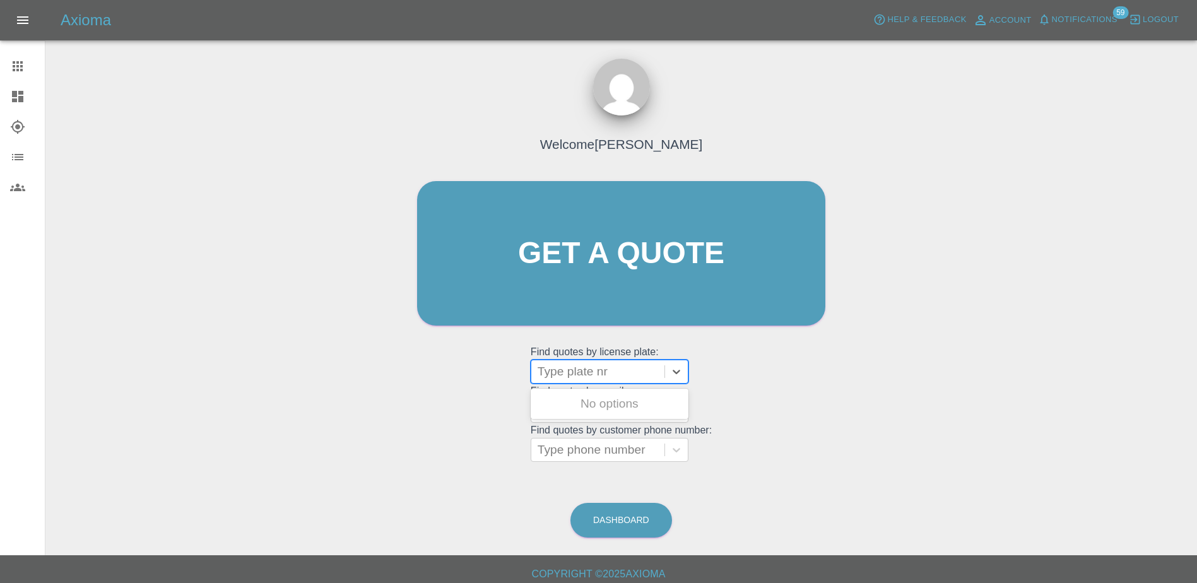
click at [579, 377] on div at bounding box center [598, 372] width 121 height 18
paste input "DU75YDG"
type input "DU75YDG"
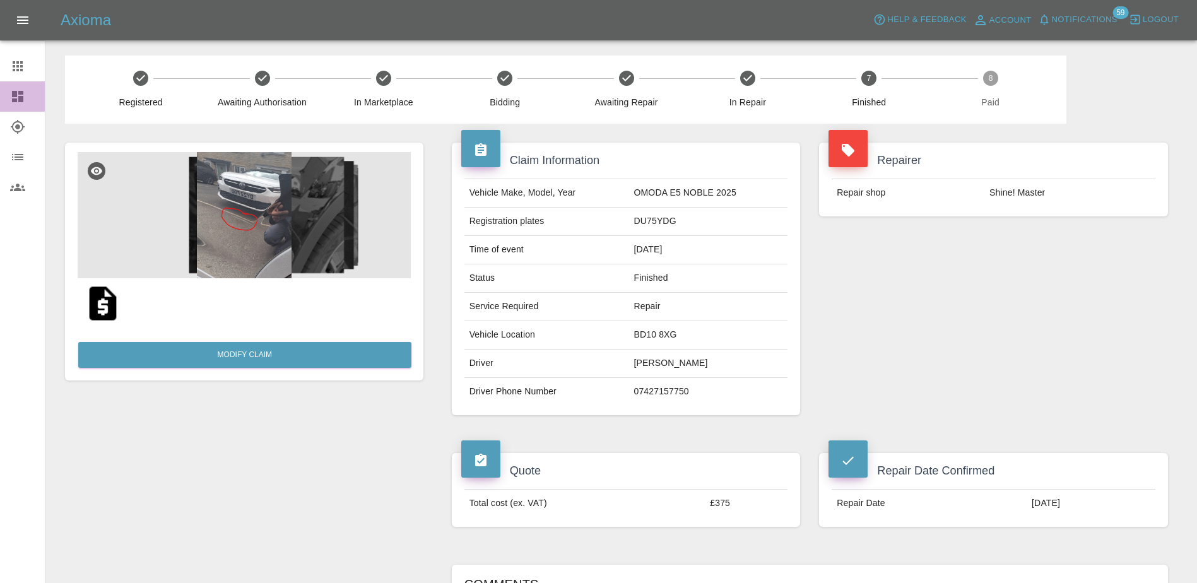
click at [11, 85] on link "Dashboard" at bounding box center [22, 96] width 45 height 30
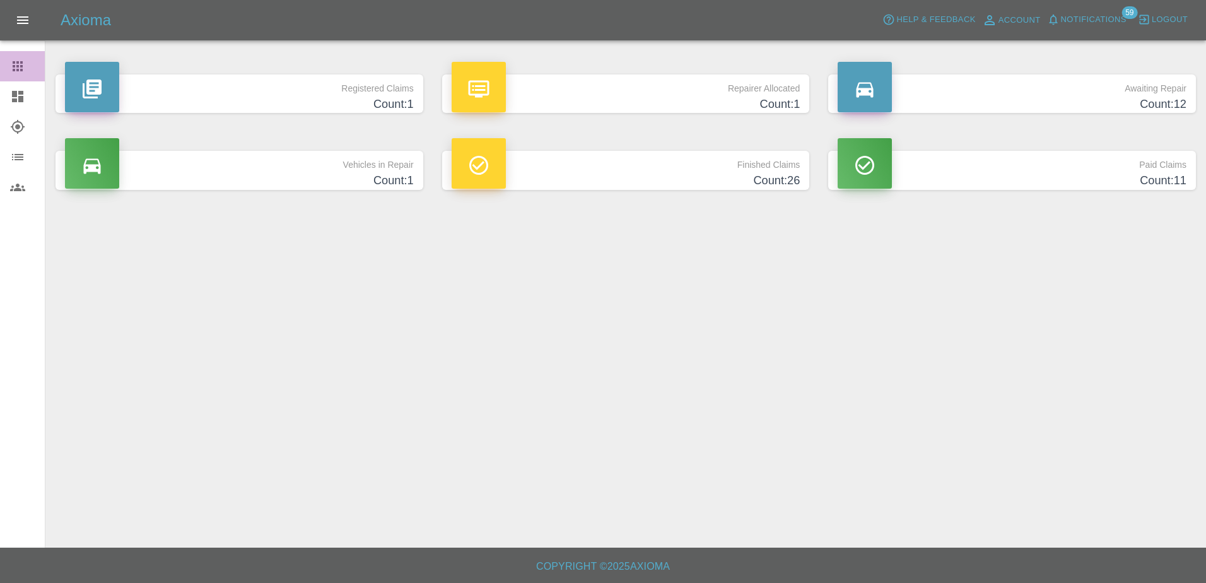
click at [14, 65] on icon at bounding box center [18, 66] width 10 height 10
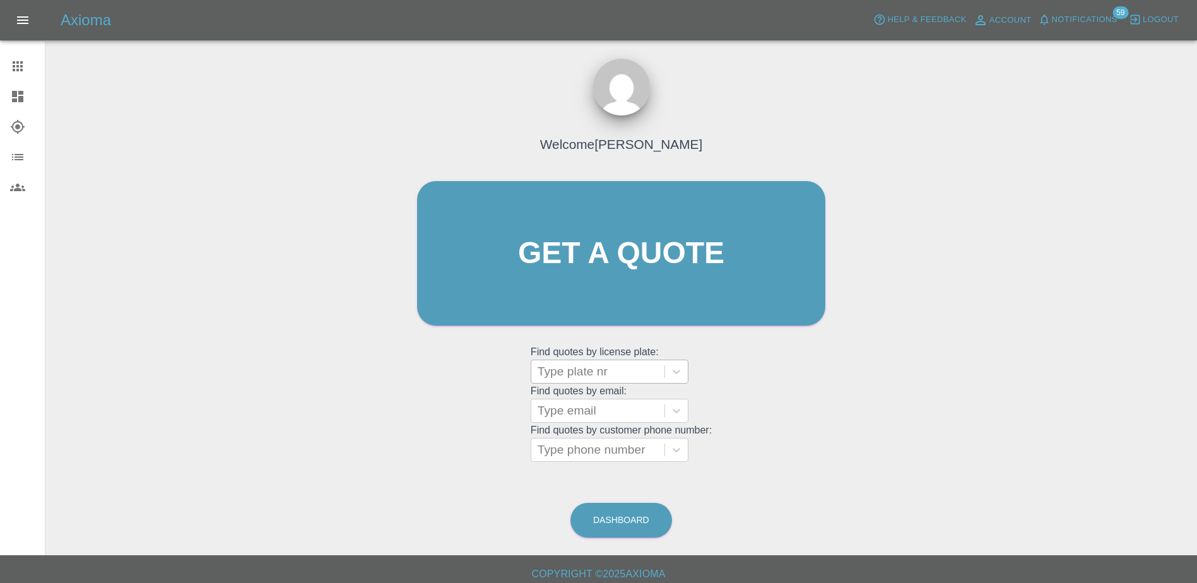
click at [576, 372] on div at bounding box center [598, 372] width 121 height 18
paste input "DT25UZO"
type input "DT25UZO"
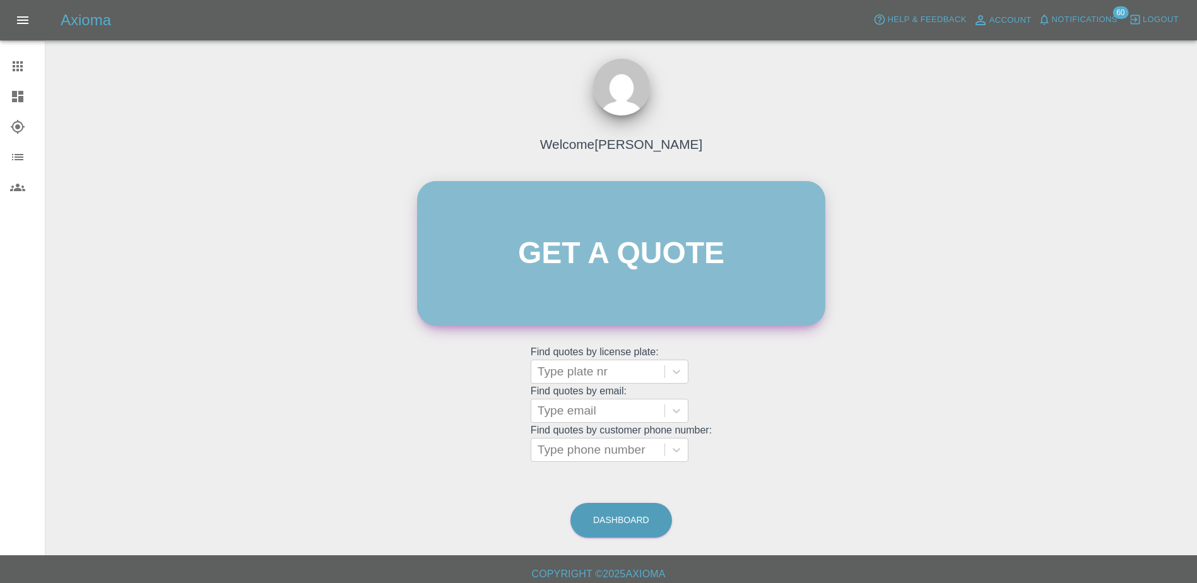
click at [668, 230] on link "Get a quote" at bounding box center [621, 253] width 408 height 144
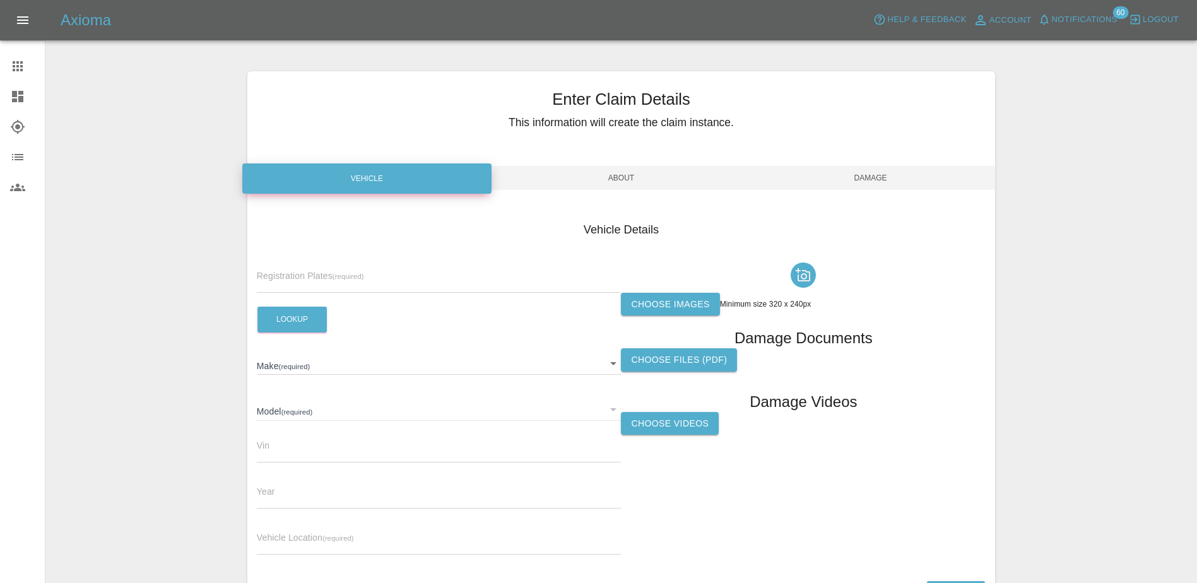
click at [416, 283] on input "text" at bounding box center [439, 283] width 365 height 18
paste input "DT25UXO"
type input "DT25UXO"
click at [313, 313] on button "Lookup" at bounding box center [291, 320] width 69 height 26
type input "JAECOO"
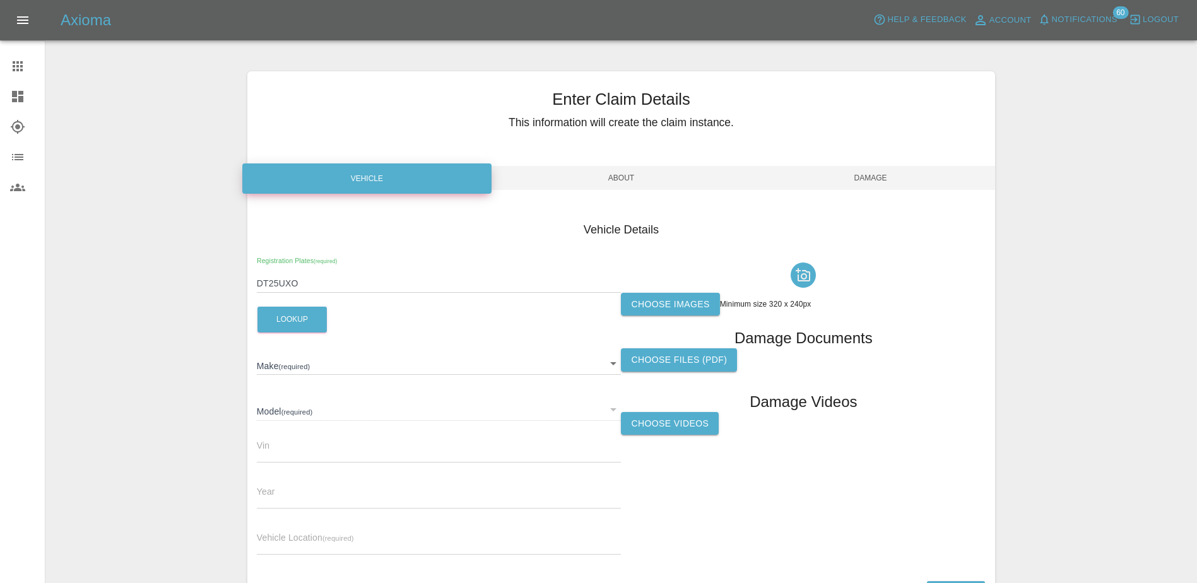
type input "7 PHEV LUXURY"
type input "[US_VEHICLE_IDENTIFICATION_NUMBER]"
type input "2025"
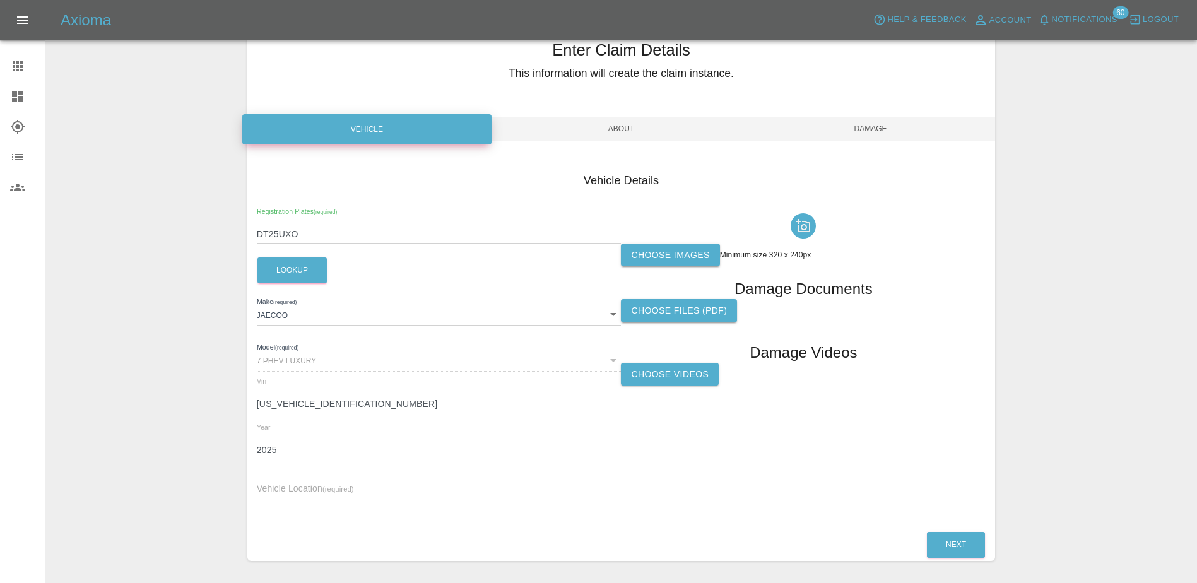
scroll to position [93, 0]
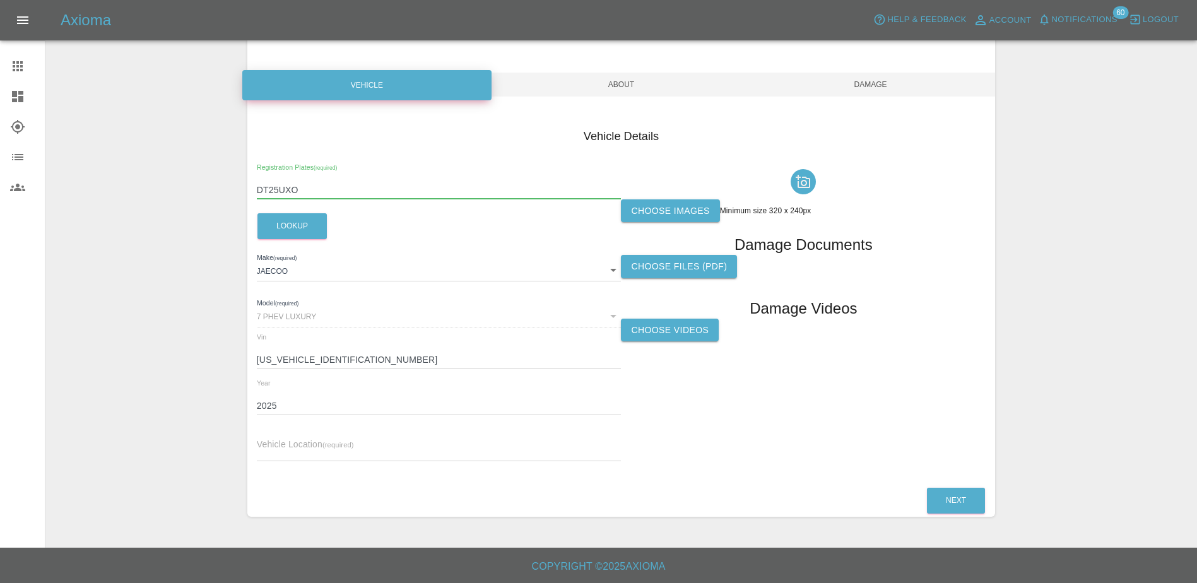
click at [285, 184] on input "DT25UXO" at bounding box center [439, 190] width 365 height 18
click at [640, 211] on label "Choose images" at bounding box center [670, 210] width 98 height 23
click at [0, 0] on input "Choose images" at bounding box center [0, 0] width 0 height 0
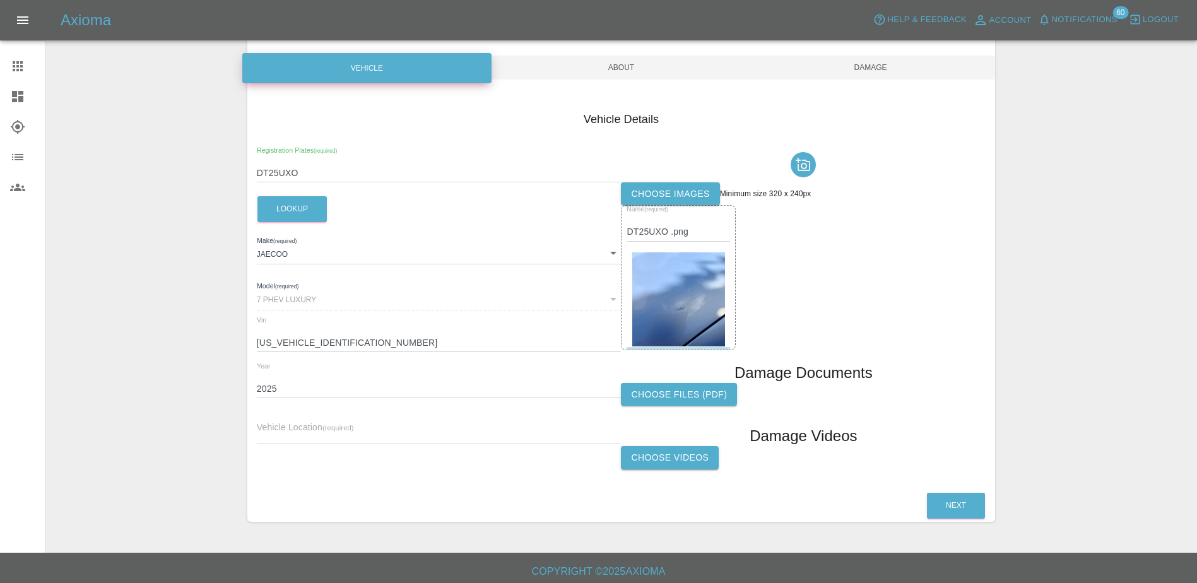
scroll to position [115, 0]
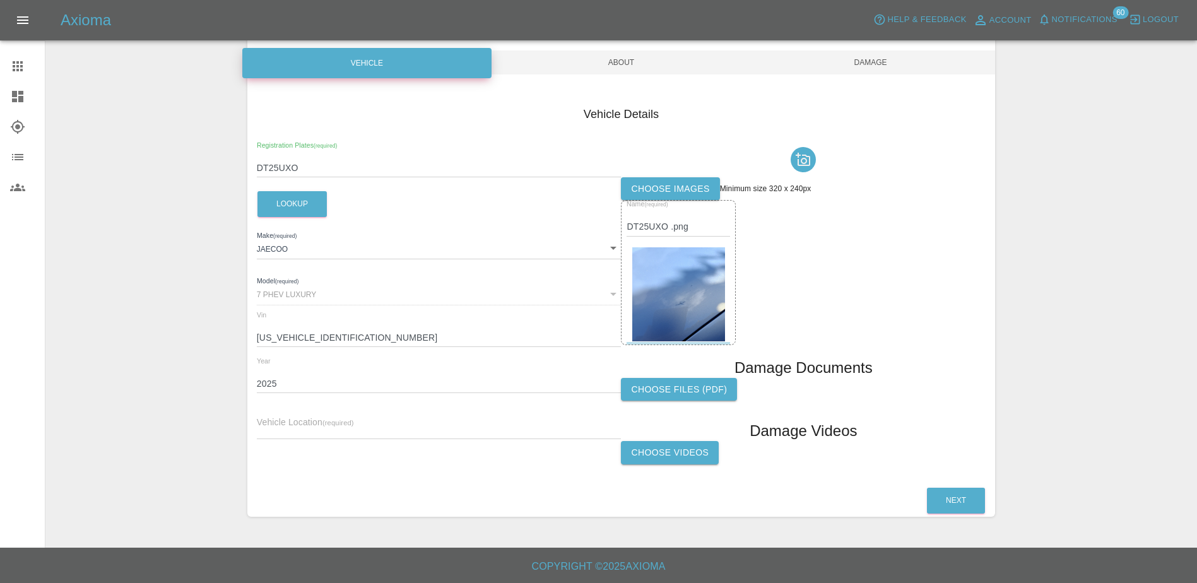
click at [297, 425] on input "text" at bounding box center [439, 430] width 365 height 18
click at [290, 433] on input "text" at bounding box center [439, 430] width 365 height 18
paste input "[STREET_ADDRESS]"
type input "[STREET_ADDRESS]"
drag, startPoint x: 868, startPoint y: 465, endPoint x: 898, endPoint y: 480, distance: 33.9
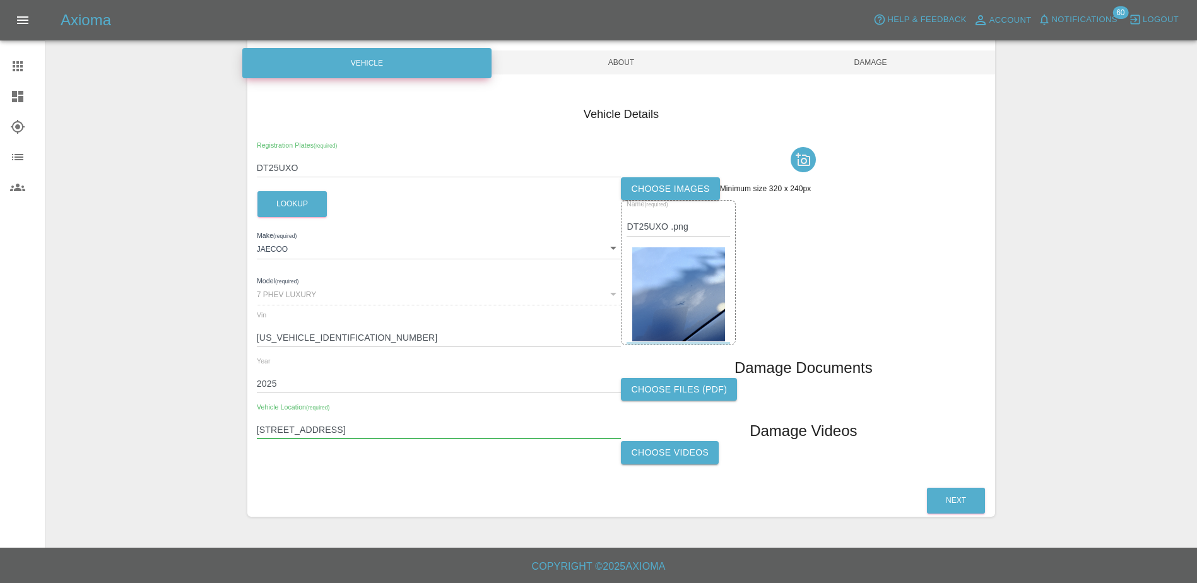
click at [869, 466] on div "Choose Videos" at bounding box center [803, 456] width 365 height 31
click at [955, 509] on button "Next" at bounding box center [956, 501] width 58 height 26
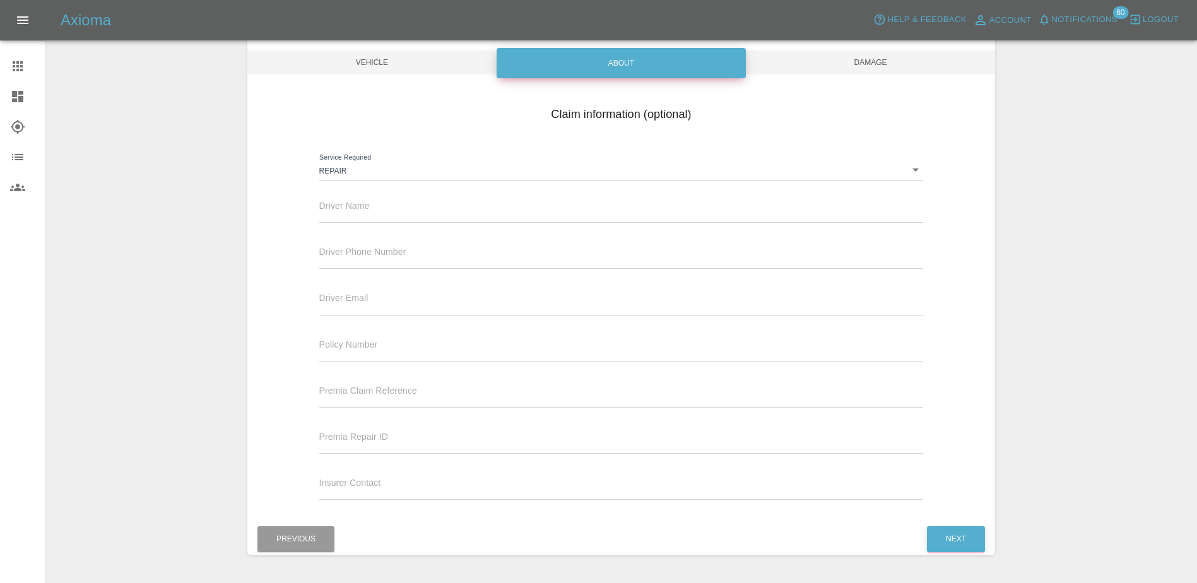
drag, startPoint x: 320, startPoint y: 192, endPoint x: 328, endPoint y: 201, distance: 11.6
click at [328, 201] on div "Driver Name" at bounding box center [621, 204] width 604 height 35
drag, startPoint x: 328, startPoint y: 201, endPoint x: 356, endPoint y: 208, distance: 29.2
click at [356, 208] on input "text" at bounding box center [621, 213] width 604 height 18
click at [351, 209] on input "text" at bounding box center [621, 213] width 604 height 18
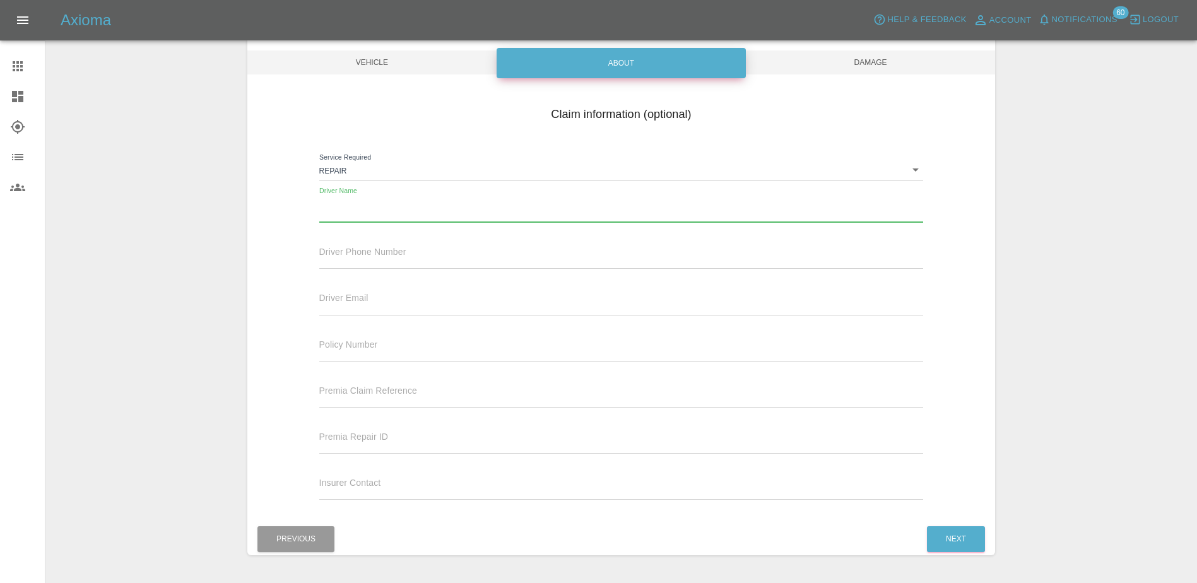
paste input "[PERSON_NAME]"
type input "[PERSON_NAME]"
click at [343, 253] on input "text" at bounding box center [621, 259] width 604 height 18
click at [407, 252] on input "text" at bounding box center [621, 259] width 604 height 18
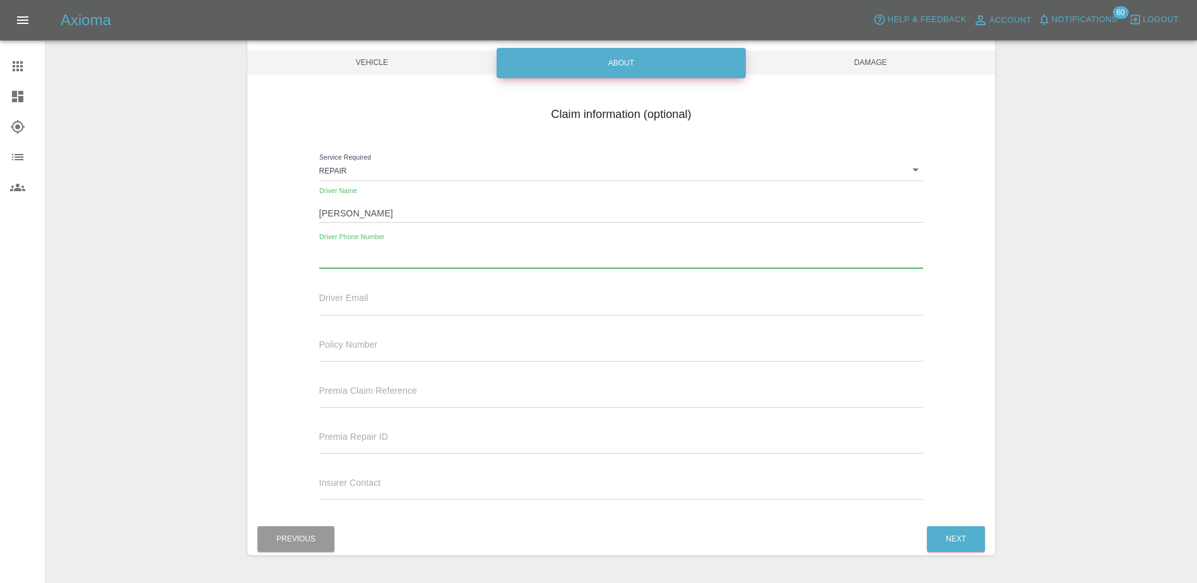
paste input "07585008906"
type input "07585008906"
click at [356, 302] on input "text" at bounding box center [621, 306] width 604 height 18
click at [353, 292] on label "Driver Email" at bounding box center [343, 298] width 49 height 13
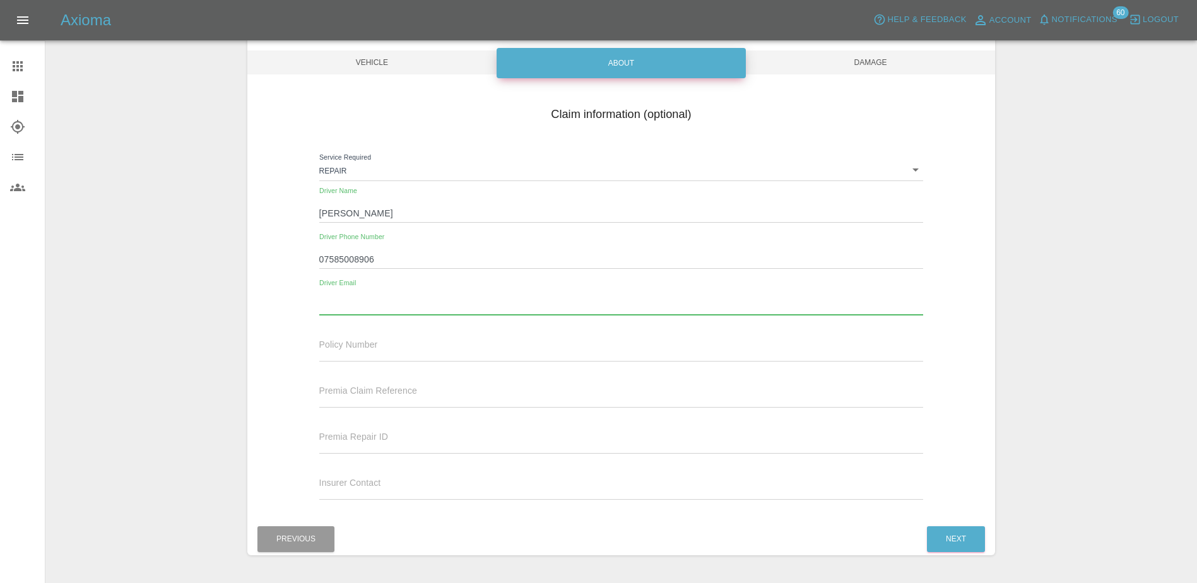
click at [360, 305] on input "text" at bounding box center [621, 306] width 604 height 18
paste input "[EMAIL_ADDRESS][DOMAIN_NAME]"
click at [854, 312] on input "[EMAIL_ADDRESS][DOMAIN_NAME]" at bounding box center [621, 306] width 604 height 18
type input "[EMAIL_ADDRESS][DOMAIN_NAME]"
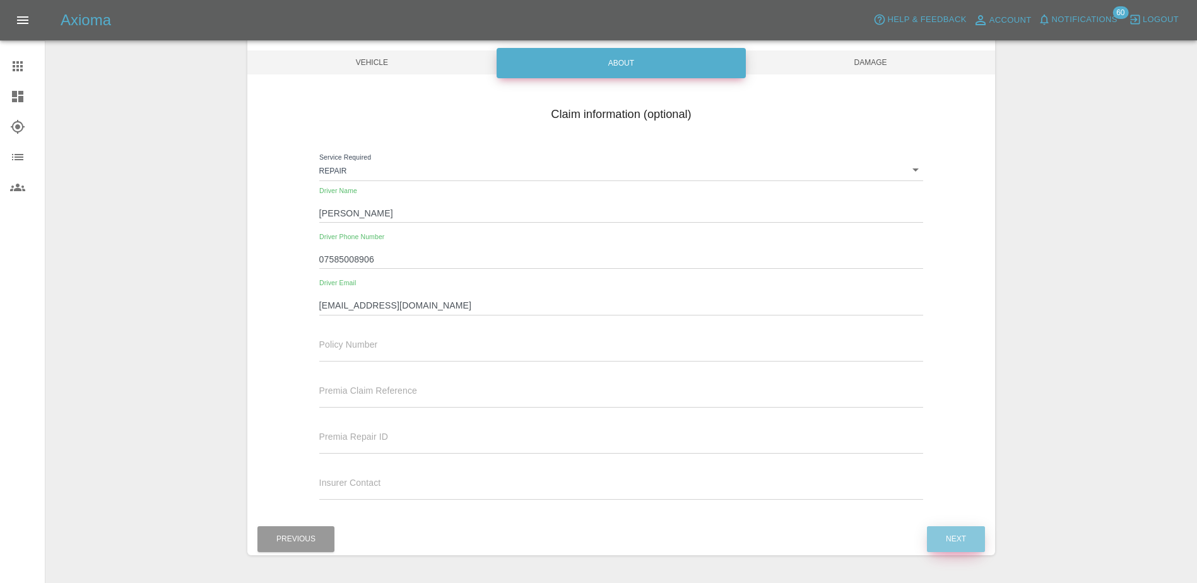
click at [962, 535] on button "Next" at bounding box center [956, 539] width 58 height 26
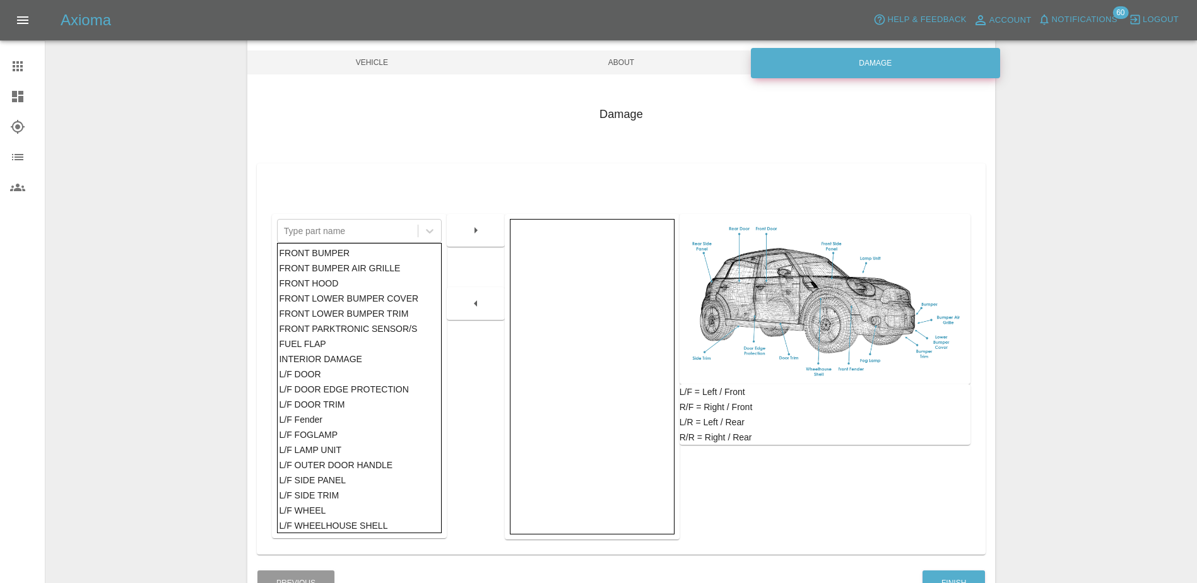
click at [331, 259] on div "FRONT BUMPER" at bounding box center [359, 252] width 160 height 15
click at [343, 284] on div "FRONT HOOD" at bounding box center [359, 283] width 160 height 15
click at [481, 230] on icon "button" at bounding box center [475, 230] width 15 height 15
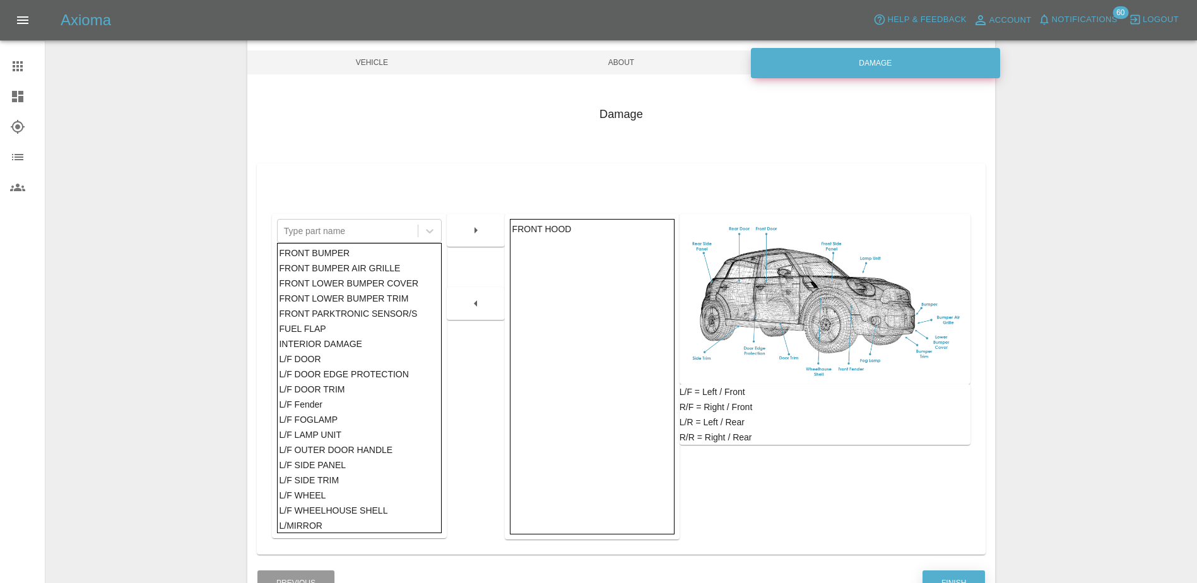
click at [947, 575] on button "Finish" at bounding box center [953, 583] width 62 height 26
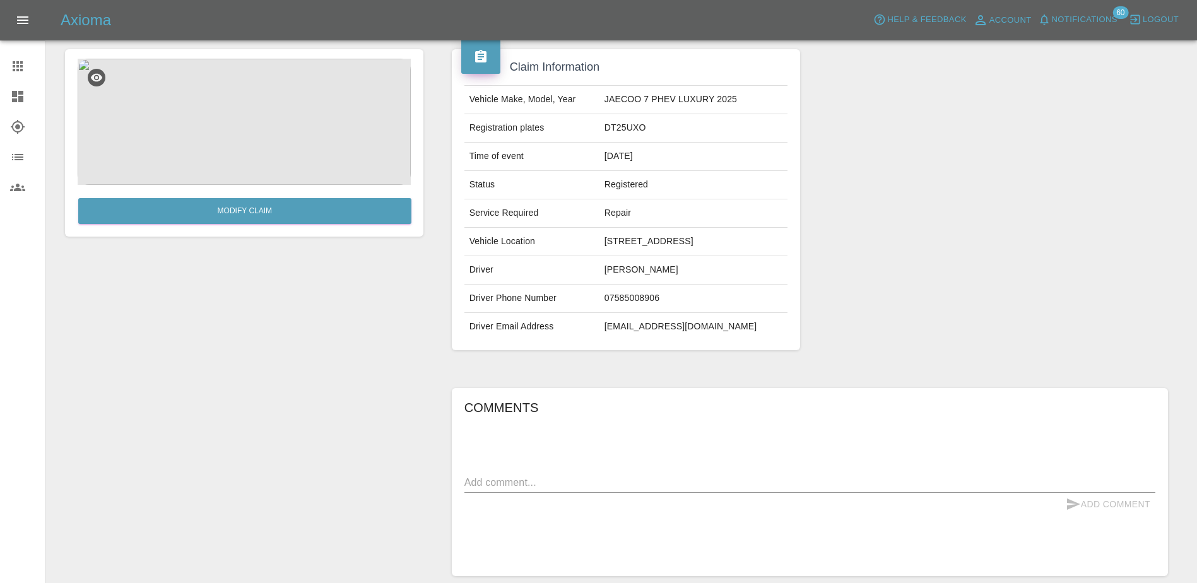
scroll to position [126, 0]
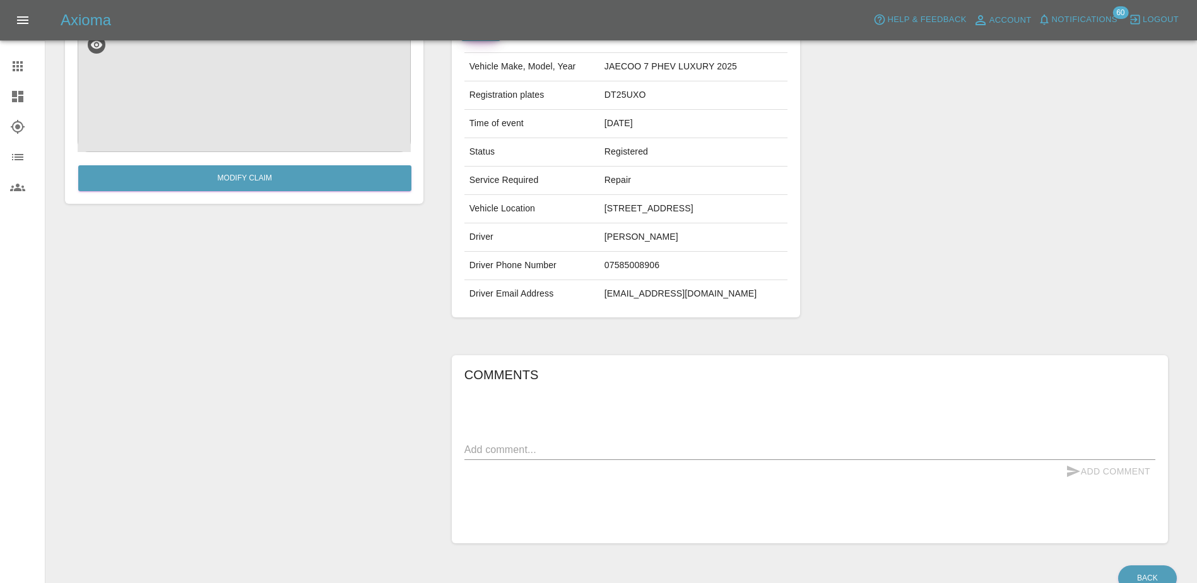
click at [657, 444] on textarea at bounding box center [809, 449] width 691 height 15
type textarea "paint scratch to bonnet"
click at [1093, 476] on button "Add Comment" at bounding box center [1108, 471] width 95 height 23
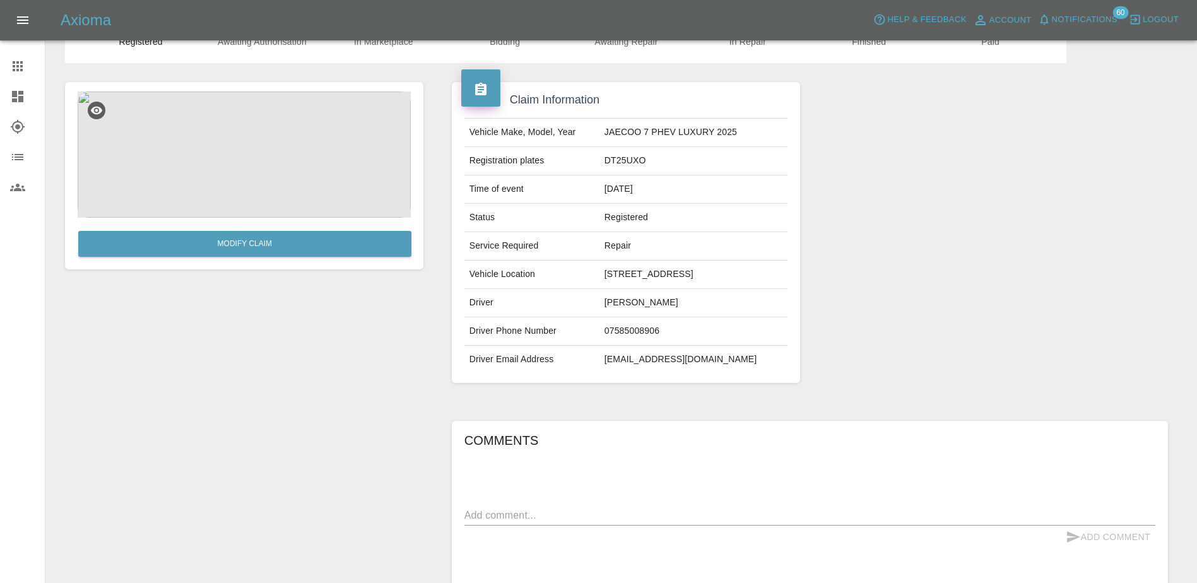
scroll to position [0, 0]
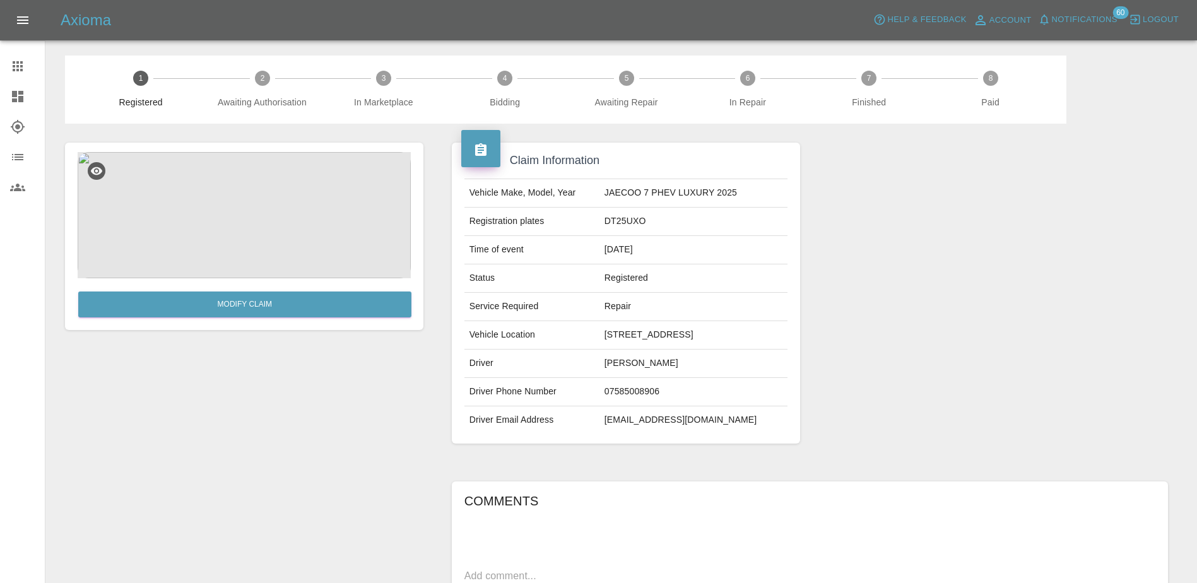
click at [16, 54] on link "Claims" at bounding box center [22, 66] width 45 height 30
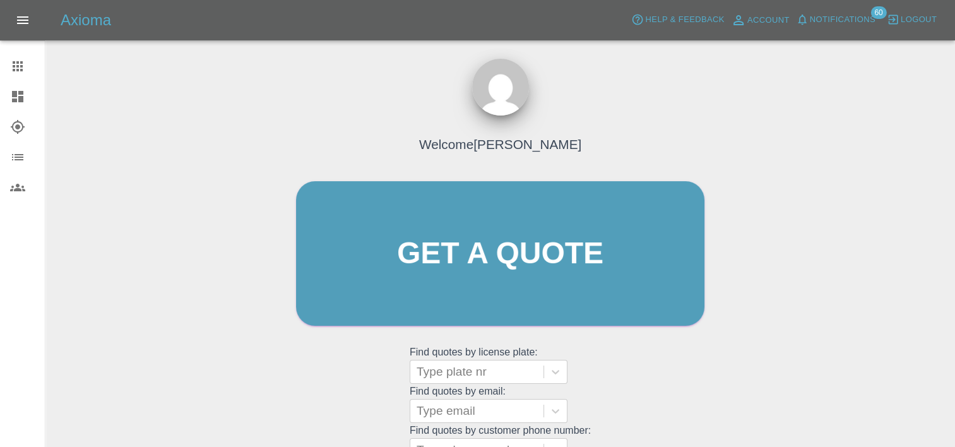
click at [507, 81] on img at bounding box center [500, 87] width 57 height 57
